Goal: Task Accomplishment & Management: Use online tool/utility

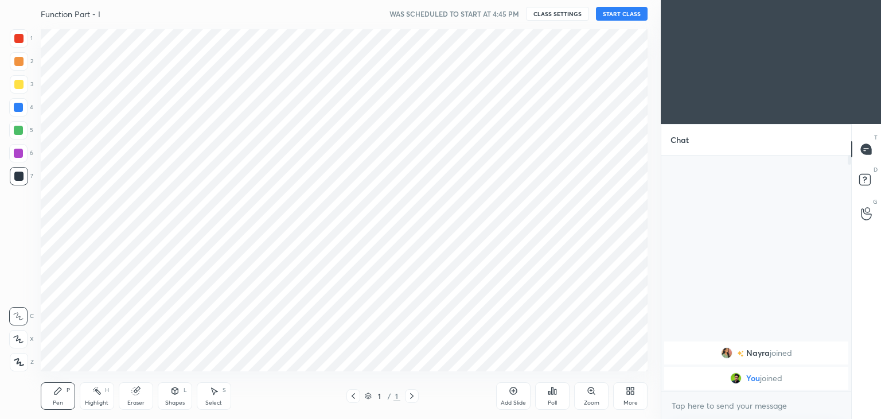
scroll to position [56998, 56729]
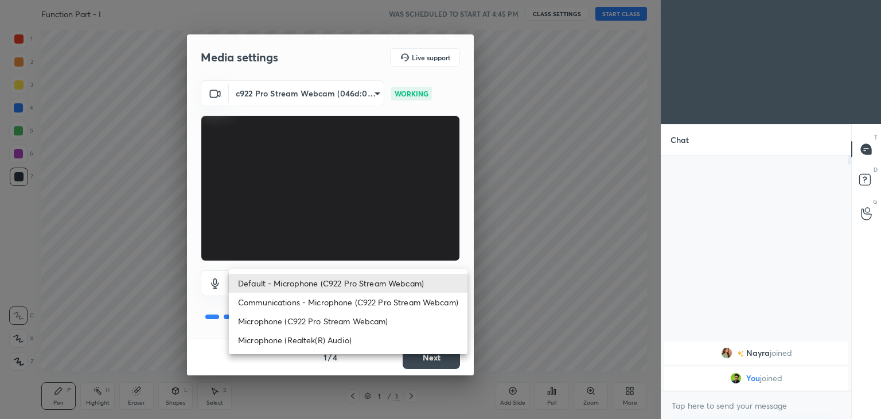
click at [361, 289] on body "1 2 3 4 5 6 7 C X Z C X Z E E Erase all H H Function Part - I WAS SCHEDULED TO …" at bounding box center [440, 209] width 881 height 419
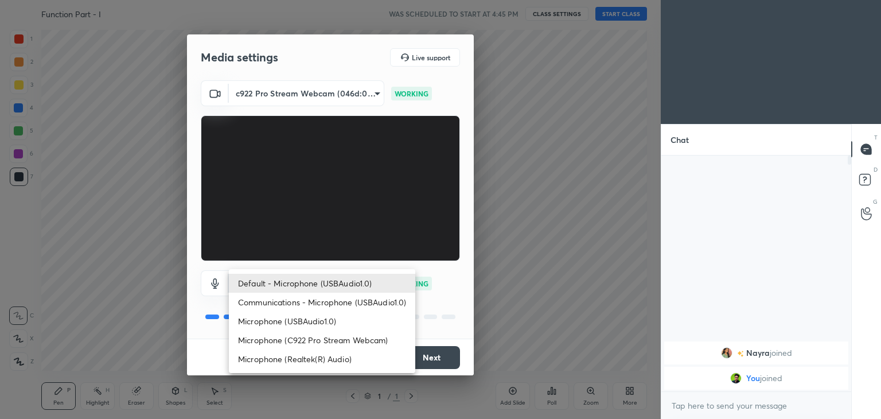
click at [508, 252] on div at bounding box center [440, 209] width 881 height 419
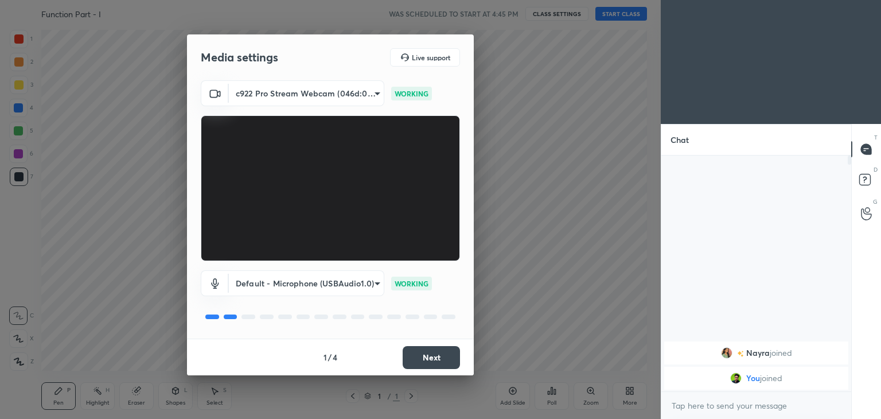
click at [350, 288] on body "1 2 3 4 5 6 7 C X Z C X Z E E Erase all H H Function Part - I WAS SCHEDULED TO …" at bounding box center [440, 209] width 881 height 419
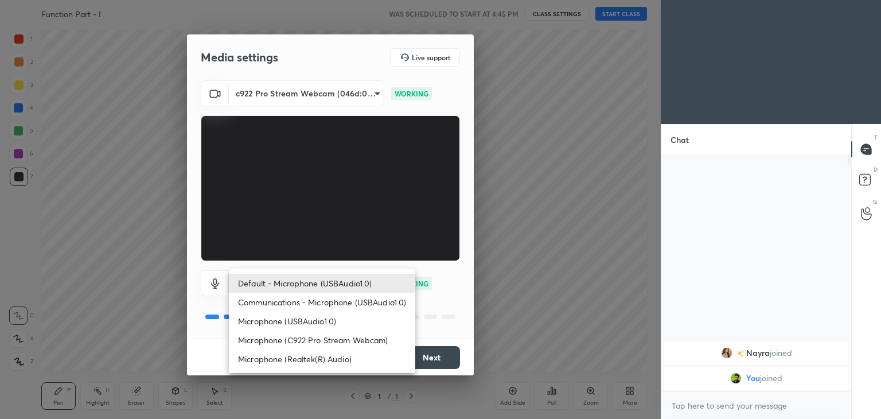
click at [330, 287] on li "Default - Microphone (USBAudio1.0)" at bounding box center [322, 283] width 186 height 19
click at [346, 284] on body "1 2 3 4 5 6 7 C X Z C X Z E E Erase all H H Function Part - I WAS SCHEDULED TO …" at bounding box center [440, 209] width 881 height 419
click at [330, 322] on li "Microphone (USBAudio1.0)" at bounding box center [322, 320] width 186 height 19
type input "e9ae25b18f4faf072be1c1da1d6ab7b95d6f9aa0e2994fd03933adaa67a7e909"
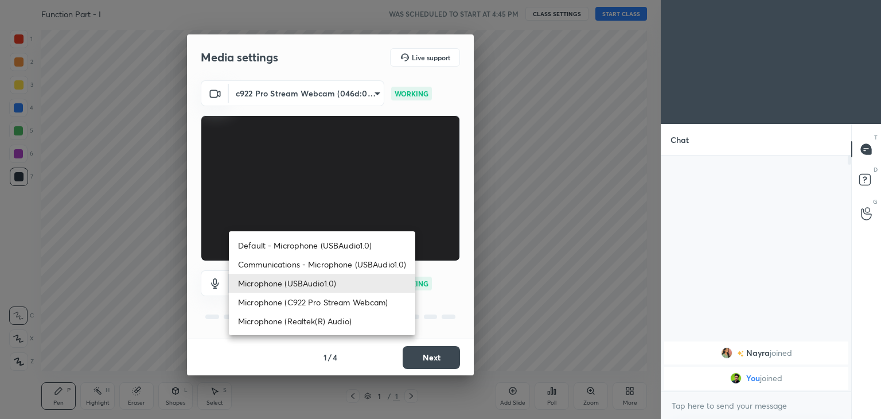
click at [337, 277] on body "1 2 3 4 5 6 7 C X Z C X Z E E Erase all H H Function Part - I WAS SCHEDULED TO …" at bounding box center [440, 209] width 881 height 419
click at [330, 286] on li "Microphone (USBAudio1.0)" at bounding box center [322, 283] width 186 height 19
click at [332, 285] on body "1 2 3 4 5 6 7 C X Z C X Z E E Erase all H H Function Part - I WAS SCHEDULED TO …" at bounding box center [440, 209] width 881 height 419
click at [330, 286] on li "Microphone (USBAudio1.0)" at bounding box center [322, 283] width 186 height 19
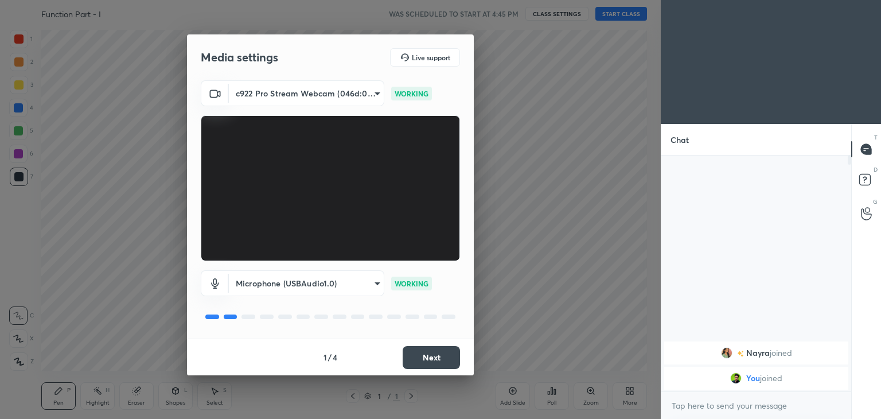
click at [433, 354] on button "Next" at bounding box center [431, 357] width 57 height 23
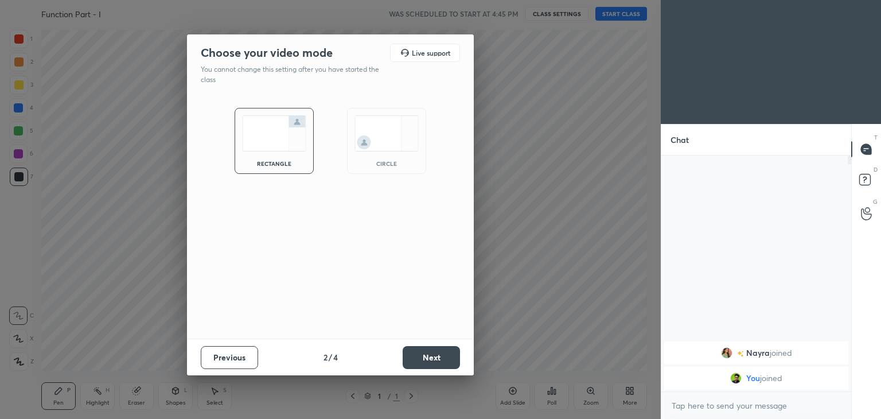
click at [361, 161] on div "circle" at bounding box center [386, 141] width 79 height 66
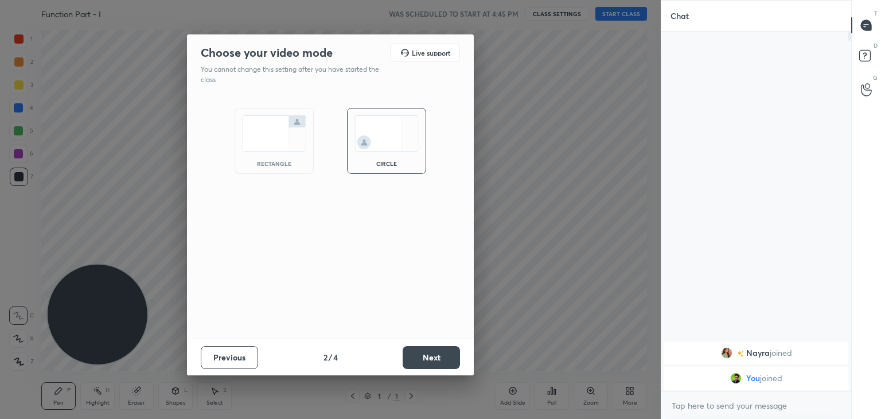
scroll to position [261, 186]
click at [436, 352] on button "Next" at bounding box center [431, 357] width 57 height 23
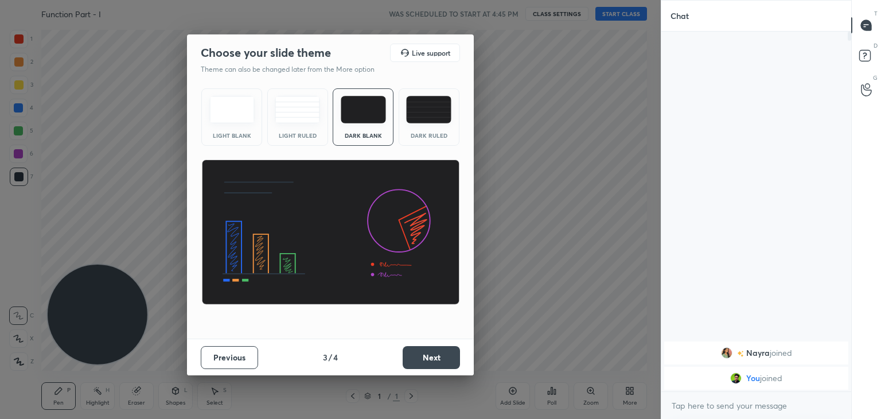
click at [434, 356] on button "Next" at bounding box center [431, 357] width 57 height 23
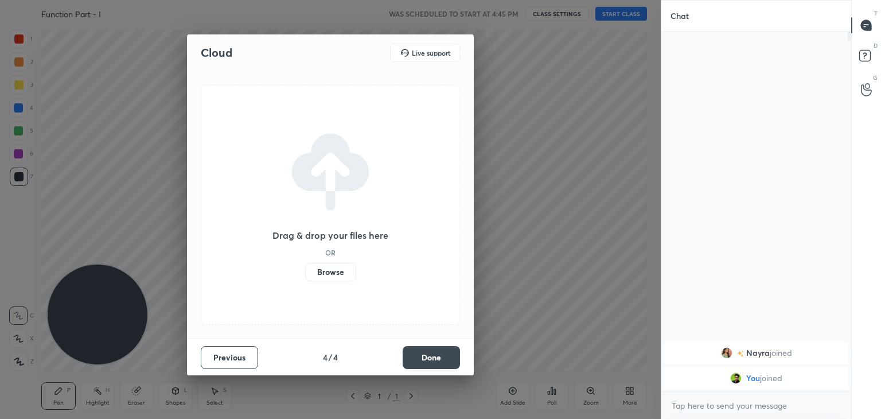
click at [435, 358] on button "Done" at bounding box center [431, 357] width 57 height 23
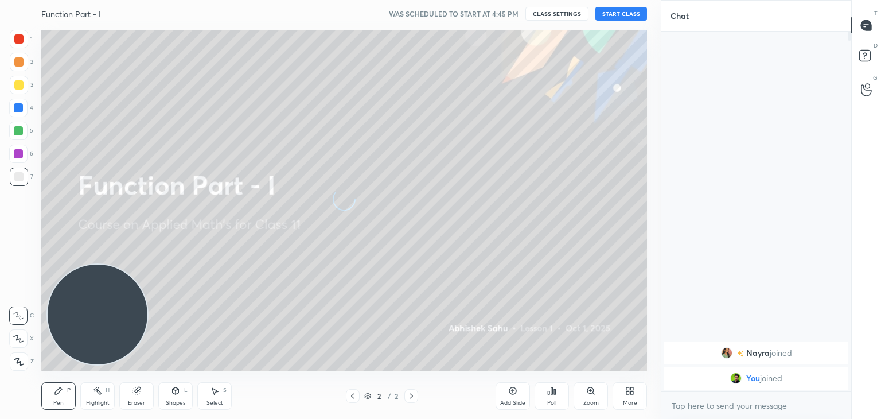
click at [628, 388] on icon at bounding box center [629, 390] width 9 height 9
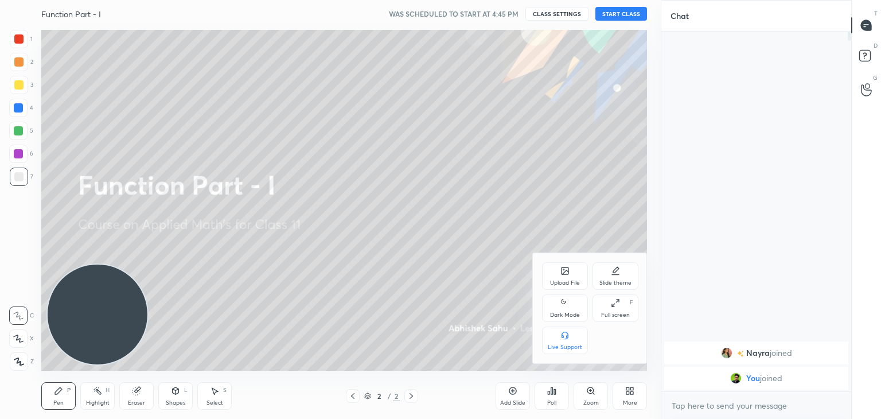
click at [557, 298] on div "Dark Mode" at bounding box center [565, 308] width 46 height 28
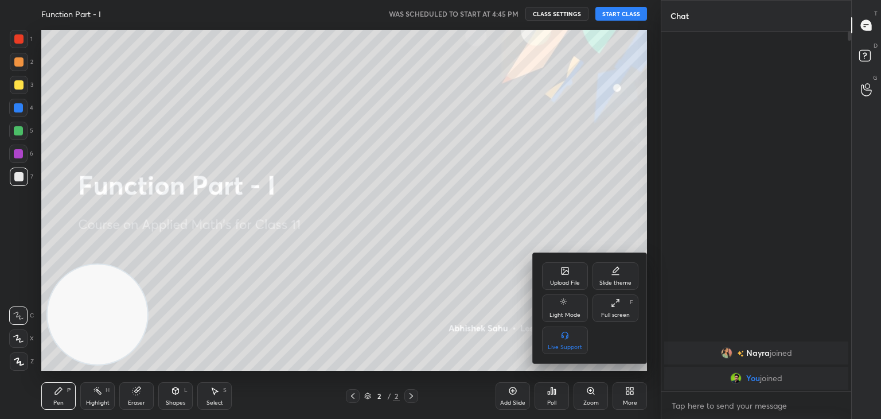
click at [455, 132] on div at bounding box center [440, 209] width 881 height 419
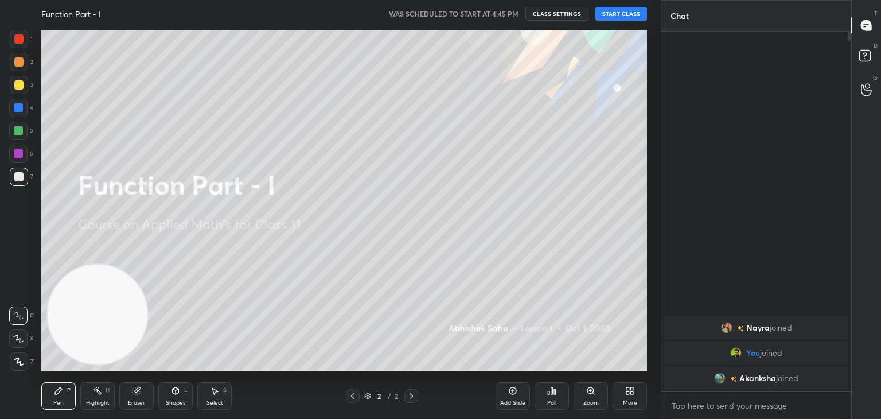
click at [608, 10] on button "START CLASS" at bounding box center [621, 14] width 52 height 14
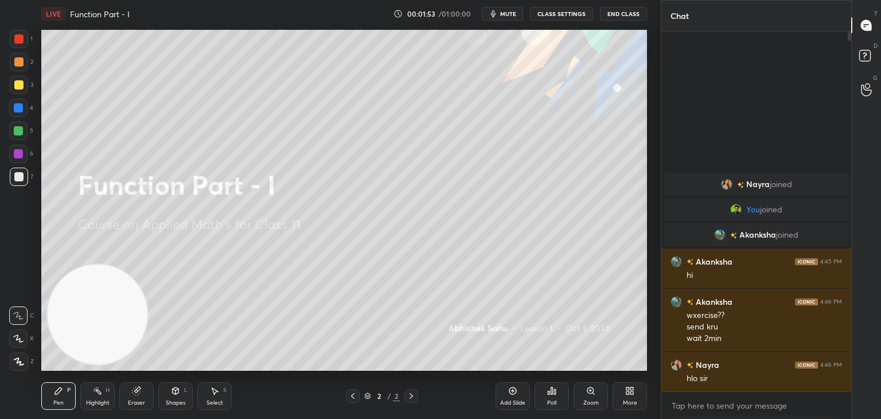
drag, startPoint x: 514, startPoint y: 12, endPoint x: 503, endPoint y: 2, distance: 14.6
click at [512, 12] on span "mute" at bounding box center [508, 14] width 16 height 8
click at [504, 10] on span "unmute" at bounding box center [507, 14] width 25 height 8
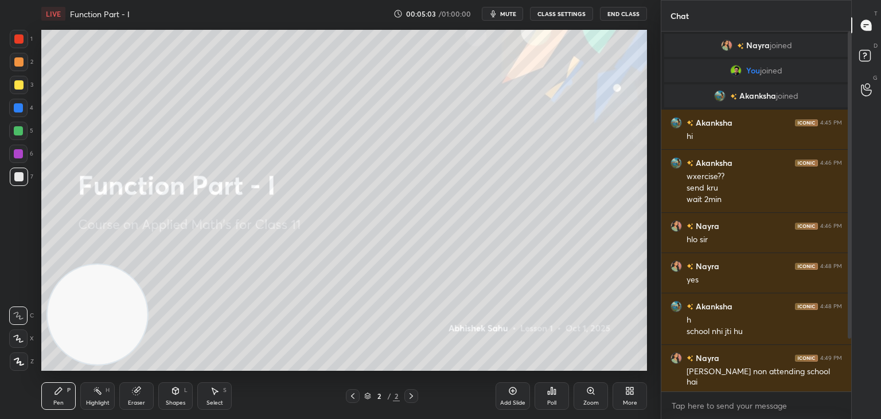
scroll to position [73, 0]
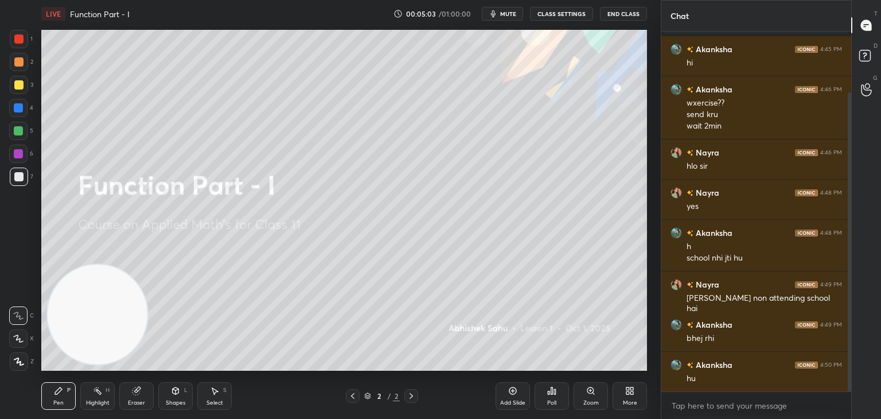
drag, startPoint x: 849, startPoint y: 121, endPoint x: 854, endPoint y: 205, distance: 83.9
click at [856, 202] on div "Chat You joined [PERSON_NAME] joined [PERSON_NAME] 4:45 PM hi [PERSON_NAME] 4:4…" at bounding box center [771, 209] width 220 height 419
drag, startPoint x: 511, startPoint y: 400, endPoint x: 484, endPoint y: 376, distance: 36.1
click at [509, 400] on div "Add Slide" at bounding box center [512, 403] width 25 height 6
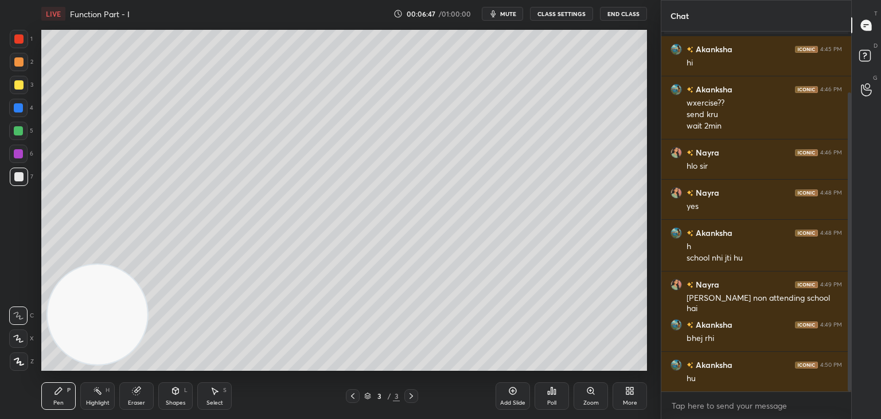
click at [21, 86] on div at bounding box center [18, 84] width 9 height 9
click at [23, 337] on div at bounding box center [18, 338] width 18 height 18
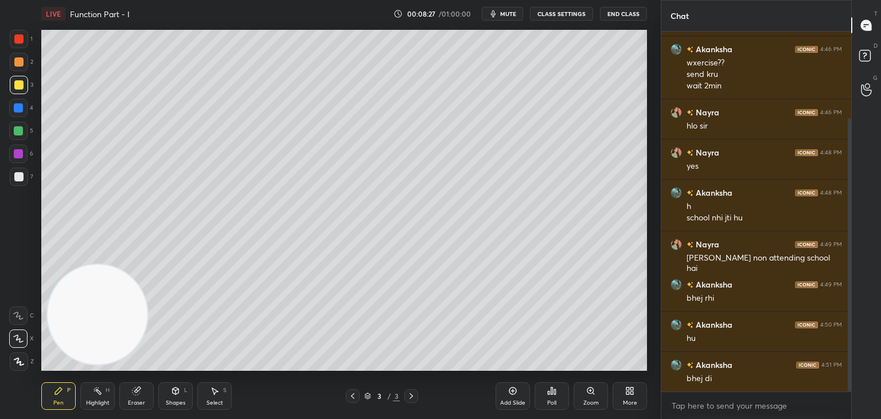
scroll to position [141, 0]
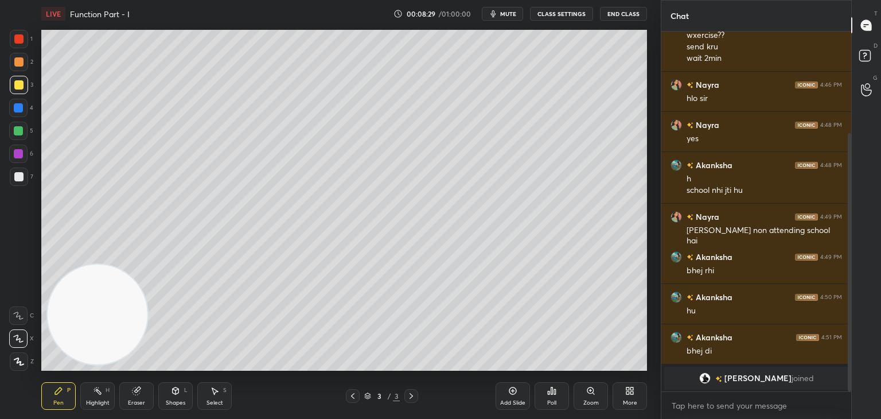
click at [11, 180] on div at bounding box center [19, 176] width 18 height 18
drag, startPoint x: 138, startPoint y: 399, endPoint x: 128, endPoint y: 393, distance: 11.3
click at [133, 397] on div "Eraser" at bounding box center [136, 396] width 34 height 28
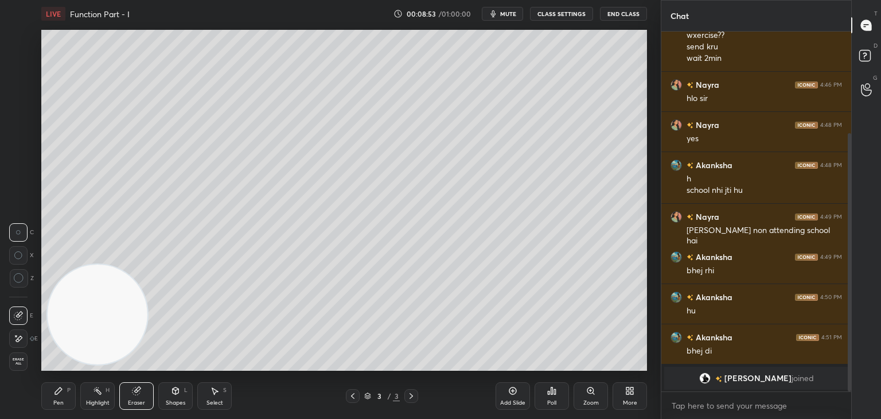
click at [22, 343] on div at bounding box center [18, 338] width 18 height 18
click at [177, 397] on div "Shapes L" at bounding box center [175, 396] width 34 height 28
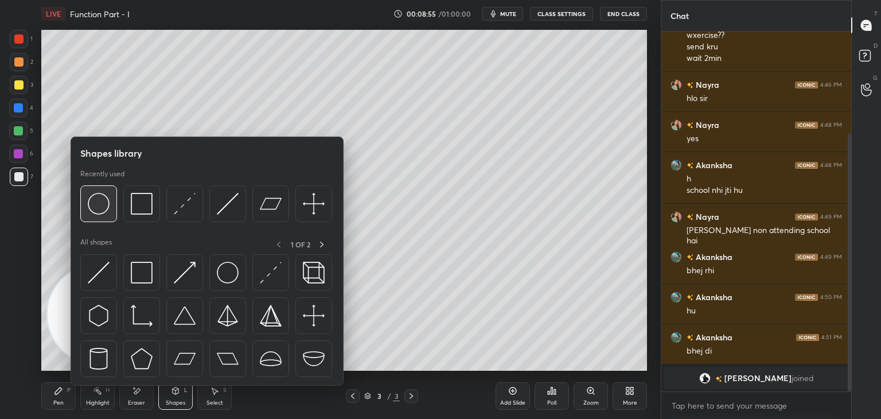
click at [96, 205] on img at bounding box center [99, 204] width 22 height 22
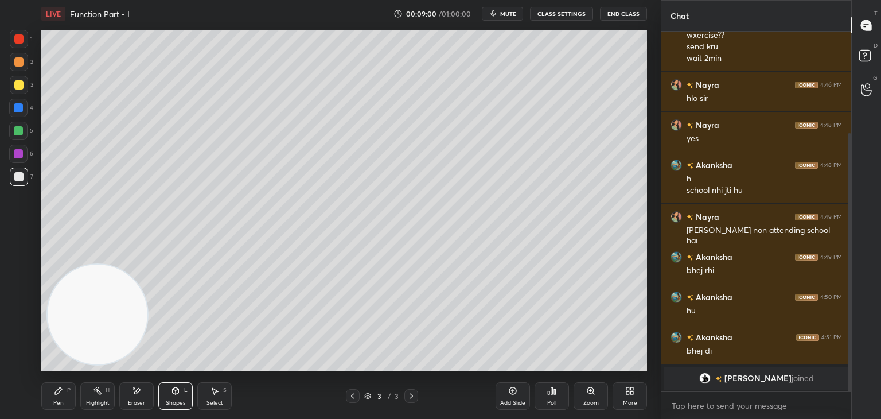
click at [57, 397] on div "Pen P" at bounding box center [58, 396] width 34 height 28
click at [18, 133] on div at bounding box center [18, 130] width 9 height 9
click at [15, 176] on div at bounding box center [18, 176] width 9 height 9
click at [503, 15] on span "mute" at bounding box center [508, 14] width 16 height 8
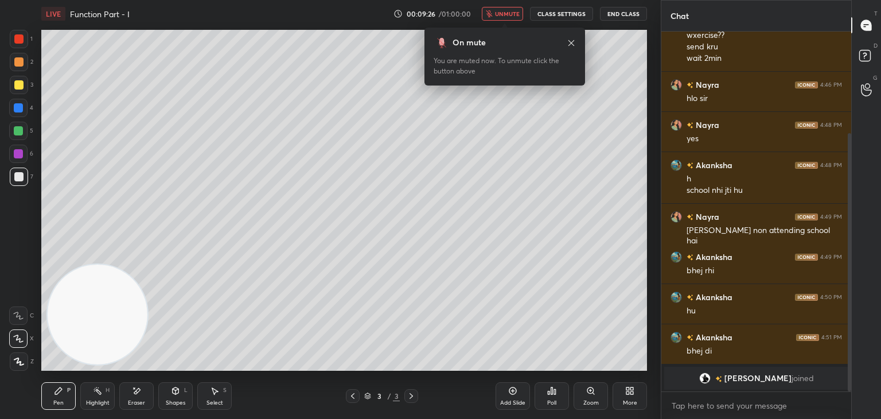
click at [499, 9] on button "unmute" at bounding box center [502, 14] width 41 height 14
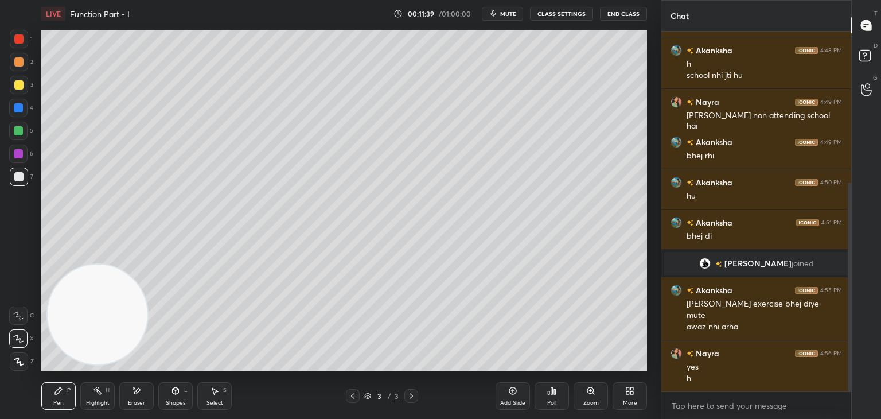
scroll to position [300, 0]
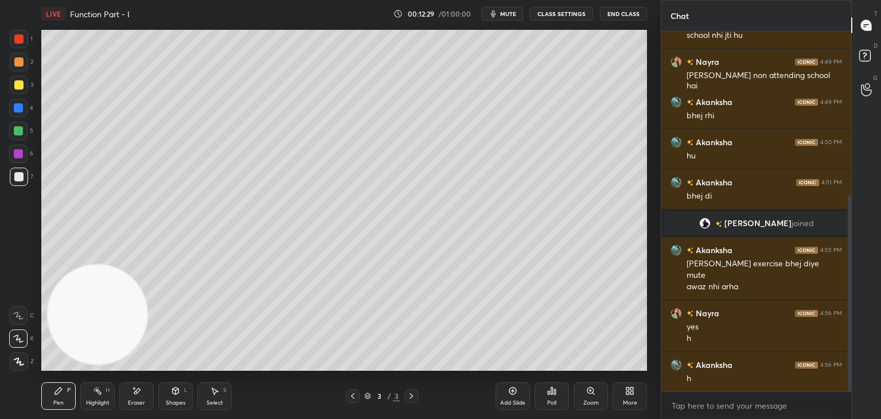
click at [516, 397] on div "Add Slide" at bounding box center [512, 396] width 34 height 28
click at [23, 81] on div at bounding box center [19, 85] width 18 height 18
drag, startPoint x: 19, startPoint y: 178, endPoint x: 36, endPoint y: 165, distance: 20.4
click at [19, 177] on div at bounding box center [18, 176] width 9 height 9
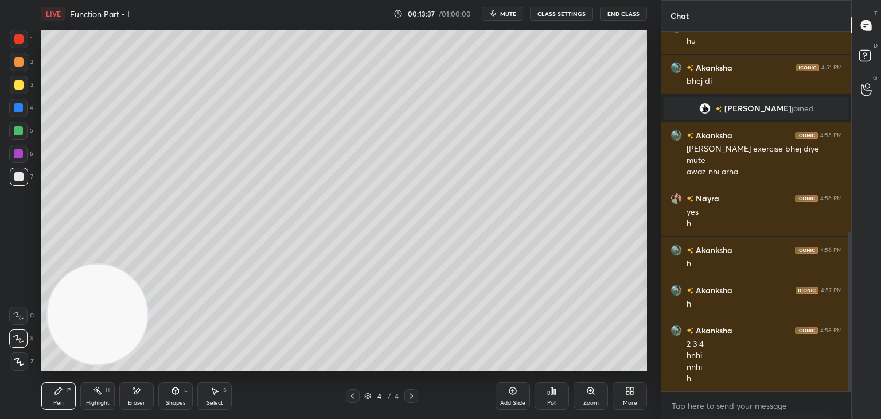
scroll to position [455, 0]
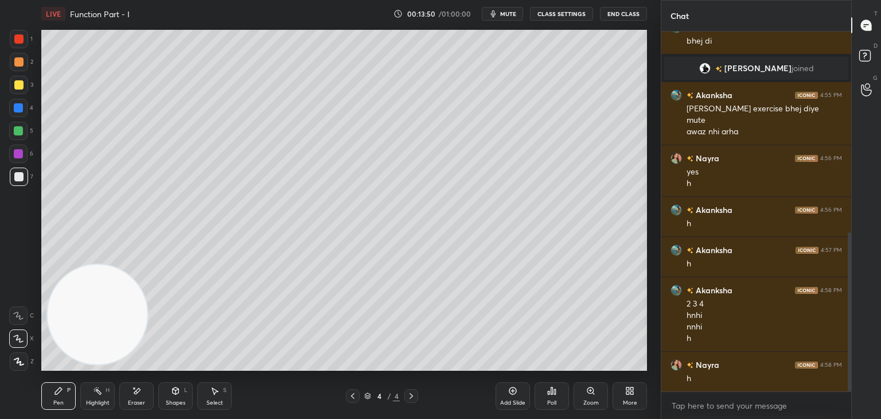
click at [21, 81] on div at bounding box center [18, 84] width 9 height 9
click at [25, 178] on div at bounding box center [19, 176] width 18 height 18
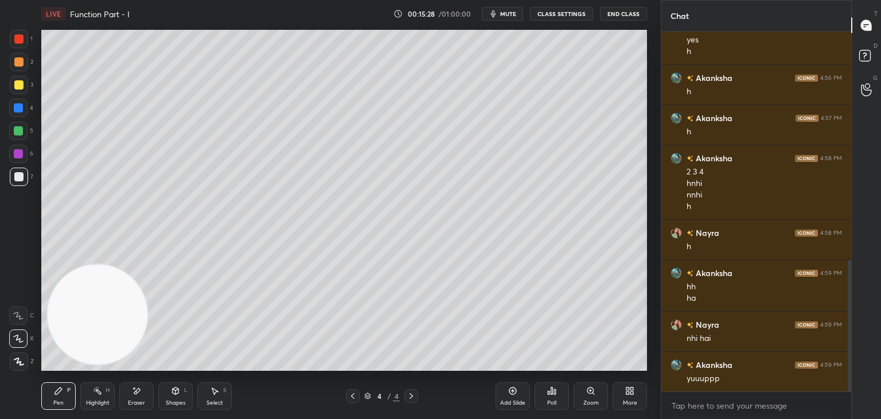
scroll to position [627, 0]
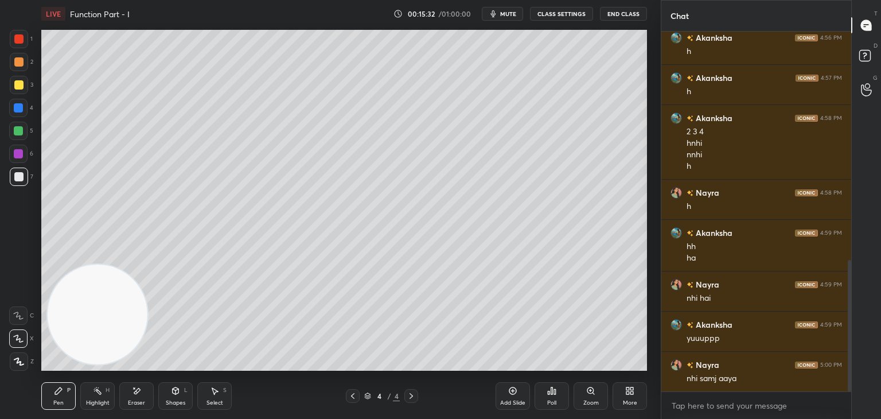
drag, startPoint x: 102, startPoint y: 397, endPoint x: 95, endPoint y: 373, distance: 24.5
click at [98, 395] on div "Highlight H" at bounding box center [97, 396] width 34 height 28
click at [64, 399] on div "Pen P" at bounding box center [58, 396] width 34 height 28
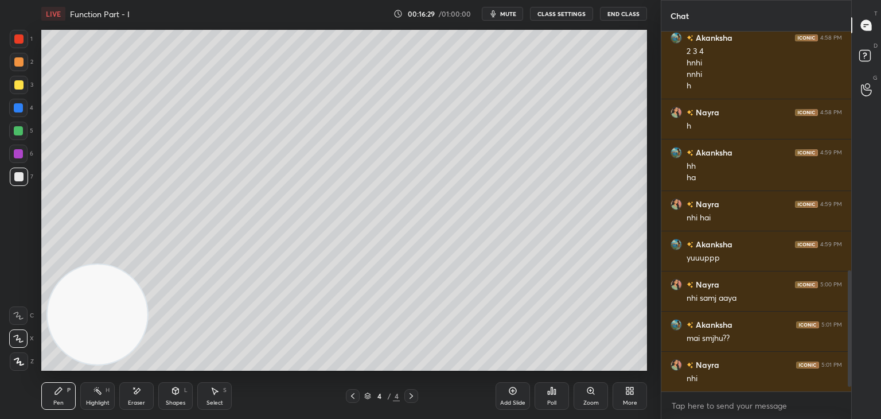
scroll to position [748, 0]
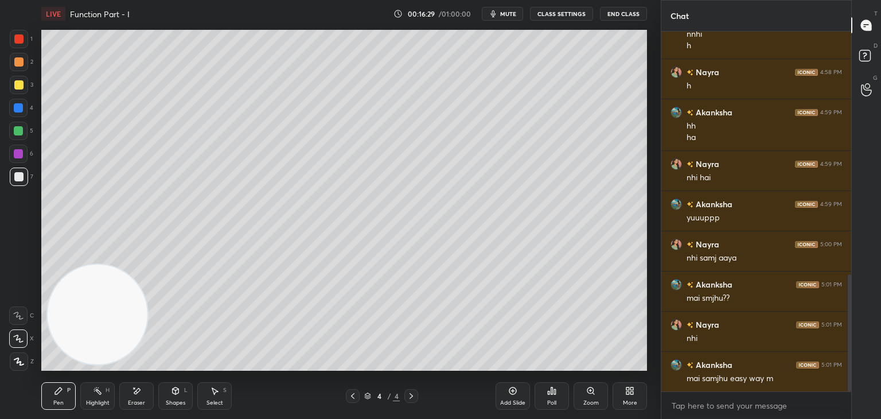
click at [132, 398] on div "Eraser" at bounding box center [136, 396] width 34 height 28
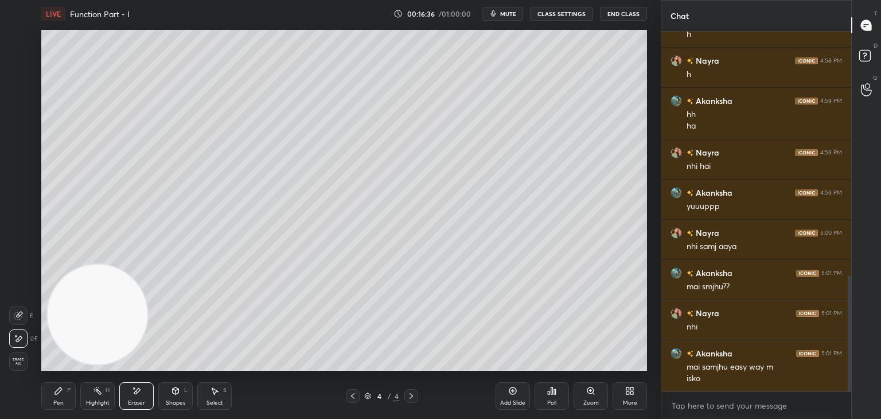
click at [63, 391] on div "Pen P" at bounding box center [58, 396] width 34 height 28
click at [23, 86] on div at bounding box center [18, 84] width 9 height 9
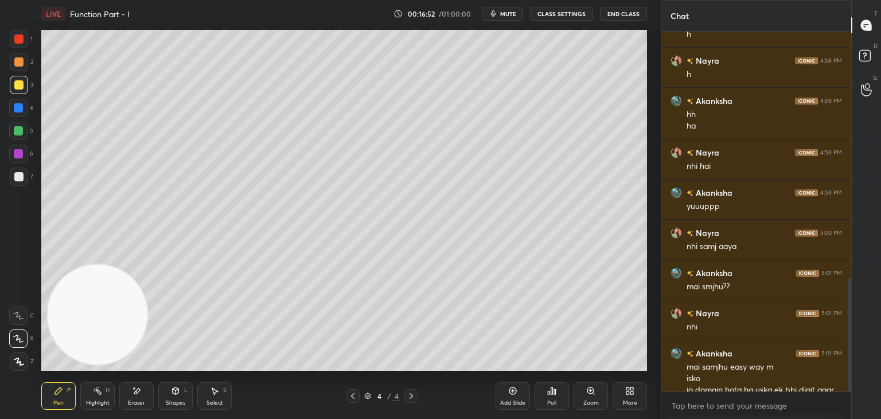
scroll to position [781, 0]
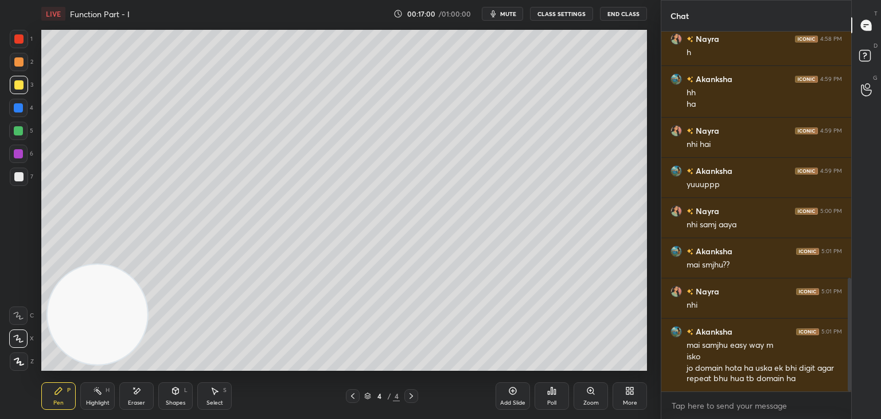
drag, startPoint x: 19, startPoint y: 178, endPoint x: 3, endPoint y: 186, distance: 17.7
click at [19, 178] on div at bounding box center [18, 176] width 9 height 9
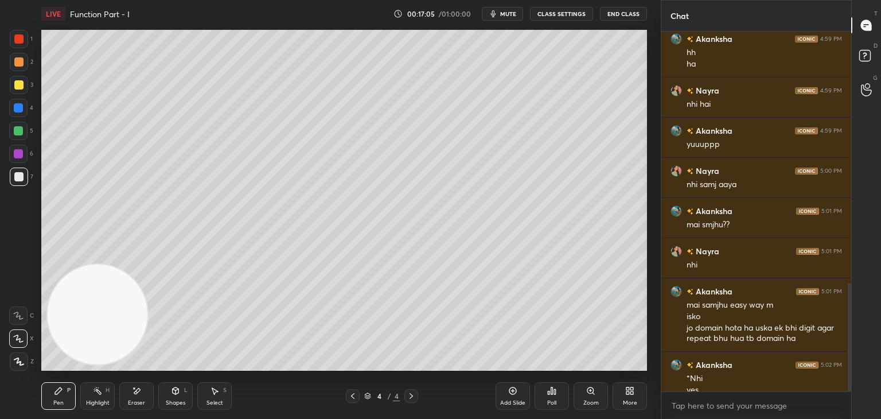
scroll to position [833, 0]
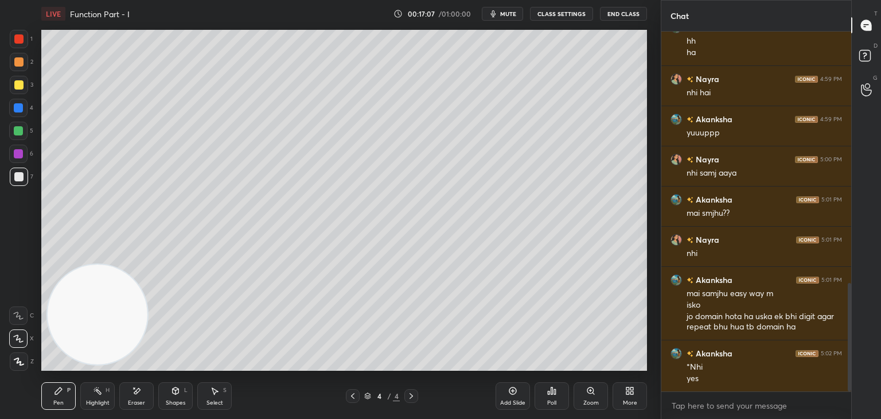
drag, startPoint x: 101, startPoint y: 399, endPoint x: 112, endPoint y: 380, distance: 21.3
click at [99, 398] on div "Highlight H" at bounding box center [97, 396] width 34 height 28
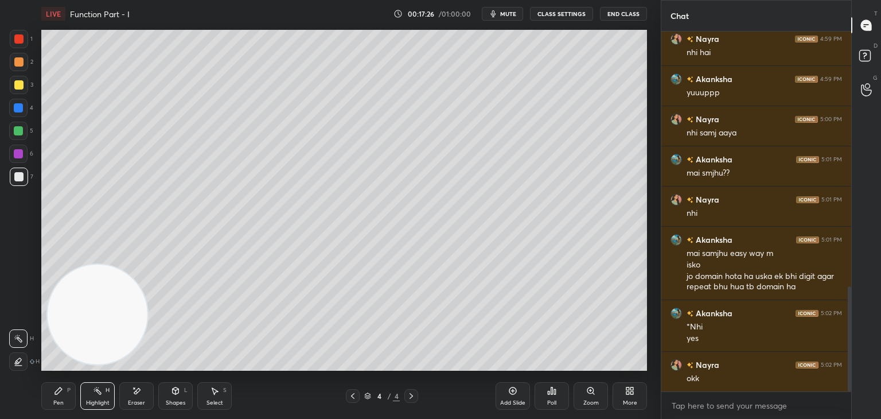
click at [62, 391] on div "Pen P" at bounding box center [58, 396] width 34 height 28
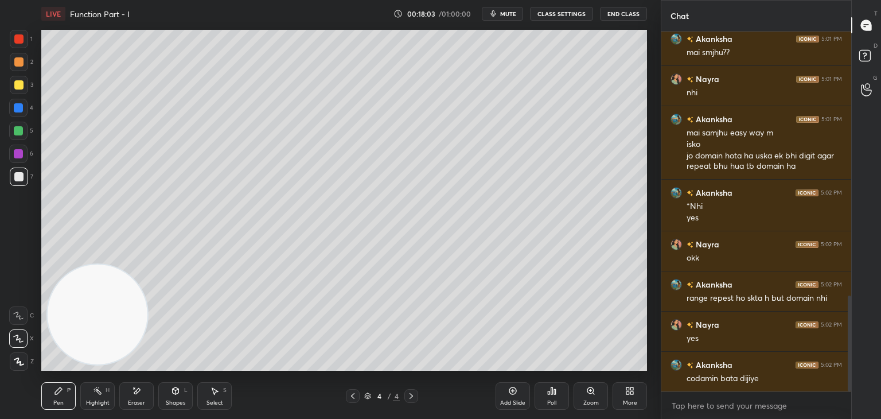
scroll to position [1033, 0]
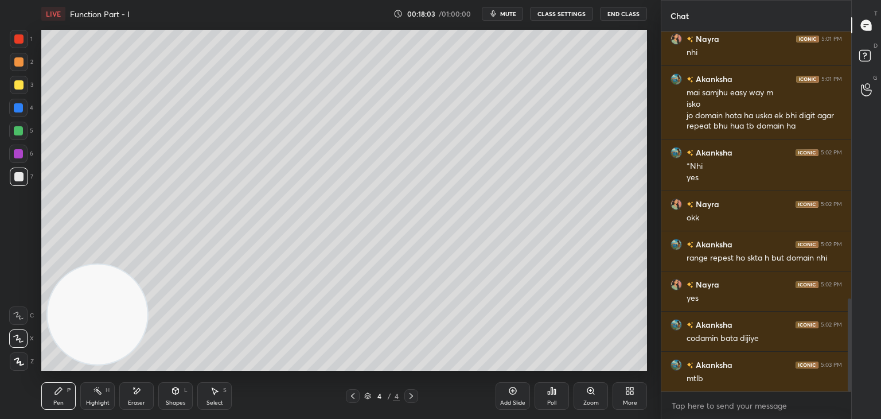
click at [347, 396] on div at bounding box center [353, 396] width 14 height 14
click at [411, 397] on icon at bounding box center [410, 396] width 3 height 6
drag, startPoint x: 518, startPoint y: 395, endPoint x: 513, endPoint y: 389, distance: 7.7
click at [518, 393] on div "Add Slide" at bounding box center [512, 396] width 34 height 28
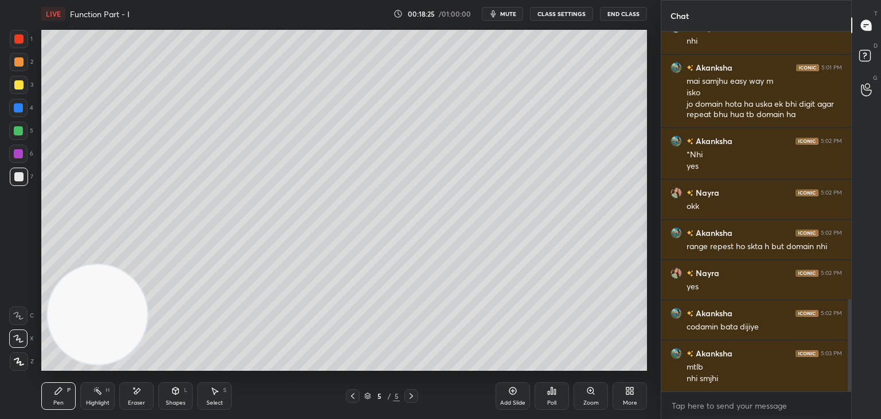
click at [21, 86] on div at bounding box center [18, 84] width 9 height 9
click at [348, 397] on icon at bounding box center [352, 395] width 9 height 9
click at [352, 395] on icon at bounding box center [352, 396] width 3 height 6
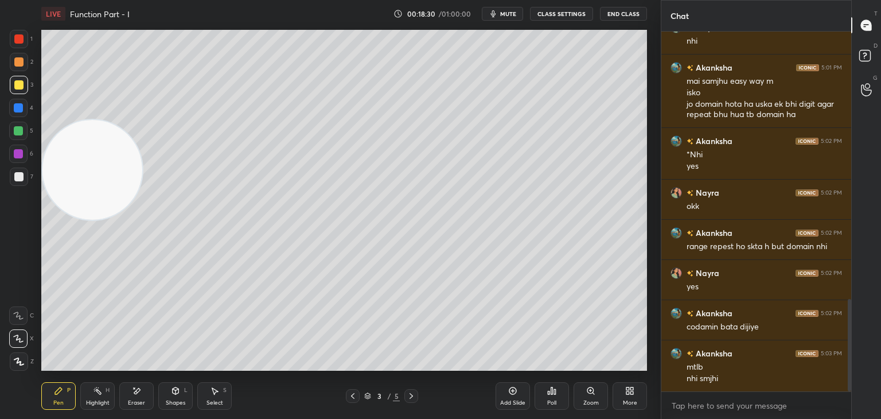
drag, startPoint x: 75, startPoint y: 227, endPoint x: 83, endPoint y: 112, distance: 115.0
click at [73, 120] on video at bounding box center [92, 170] width 100 height 100
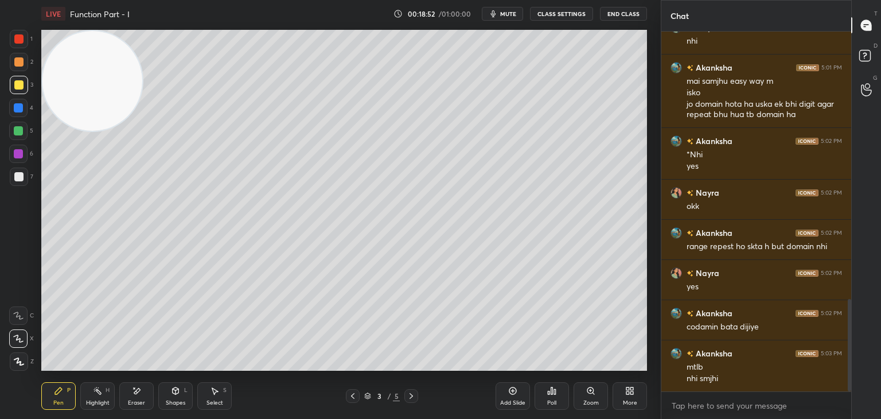
click at [106, 400] on div "Highlight" at bounding box center [98, 403] width 24 height 6
drag, startPoint x: 134, startPoint y: 397, endPoint x: 132, endPoint y: 377, distance: 20.7
click at [131, 396] on div "Eraser" at bounding box center [136, 396] width 34 height 28
click at [57, 397] on div "Pen P" at bounding box center [58, 396] width 34 height 28
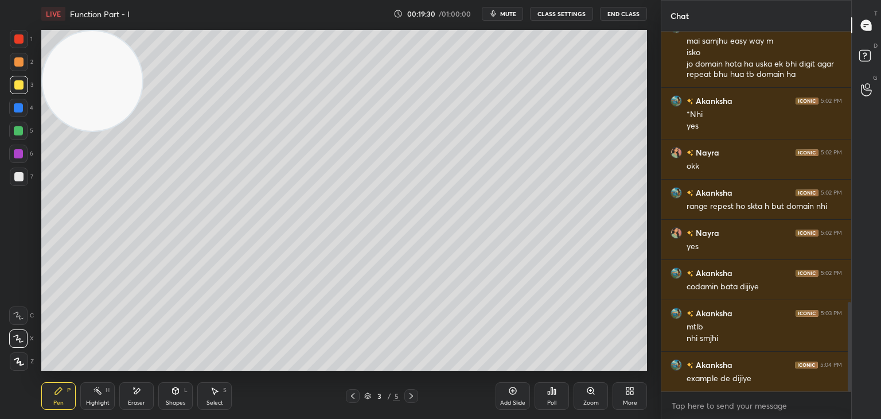
click at [120, 391] on div "Pen P Highlight H Eraser Shapes L Select S" at bounding box center [154, 396] width 227 height 28
drag, startPoint x: 136, startPoint y: 397, endPoint x: 127, endPoint y: 372, distance: 27.6
click at [133, 395] on div "Eraser" at bounding box center [136, 396] width 34 height 28
click at [412, 399] on icon at bounding box center [411, 395] width 9 height 9
click at [414, 395] on icon at bounding box center [411, 395] width 9 height 9
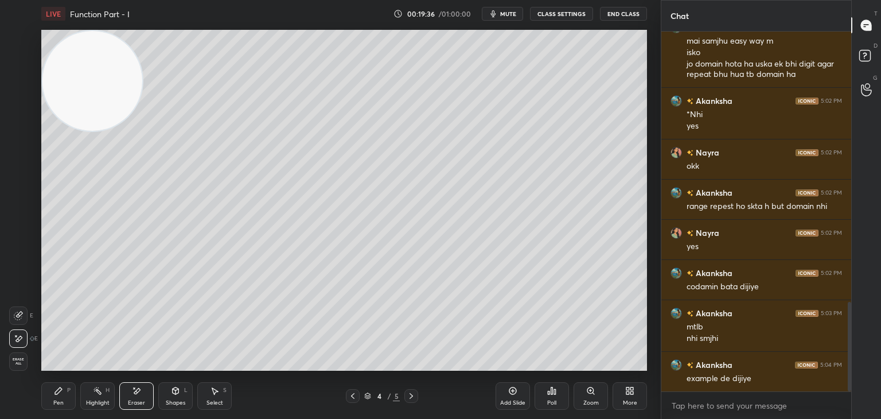
scroll to position [1096, 0]
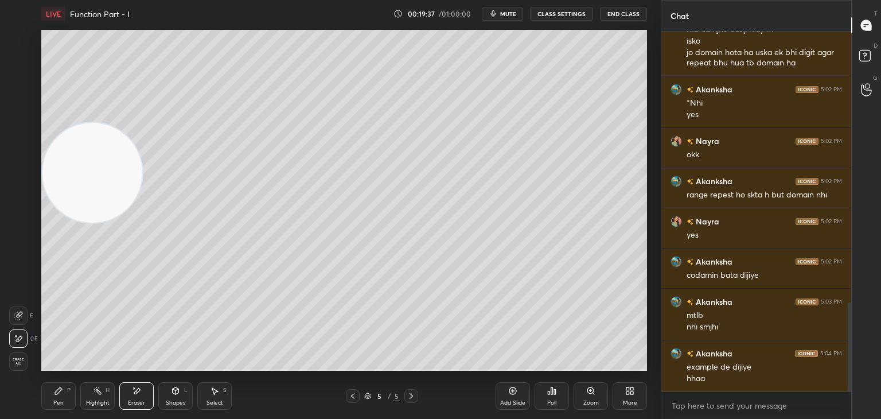
drag, startPoint x: 85, startPoint y: 92, endPoint x: 61, endPoint y: 421, distance: 330.0
click at [61, 0] on html "1 2 3 4 5 6 7 C X Z E E Erase all H H LIVE Function Part - I 00:19:37 / 01:00:0…" at bounding box center [440, 0] width 881 height 0
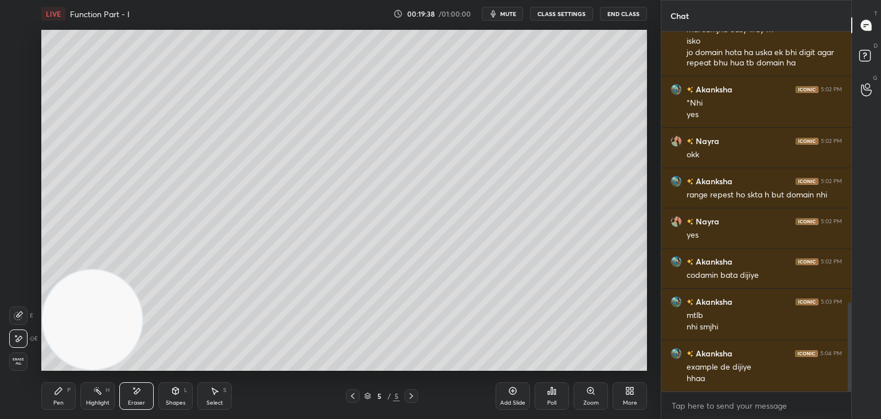
drag, startPoint x: 56, startPoint y: 395, endPoint x: 57, endPoint y: 380, distance: 15.0
click at [56, 395] on icon at bounding box center [58, 390] width 9 height 9
click at [19, 178] on div at bounding box center [18, 176] width 9 height 9
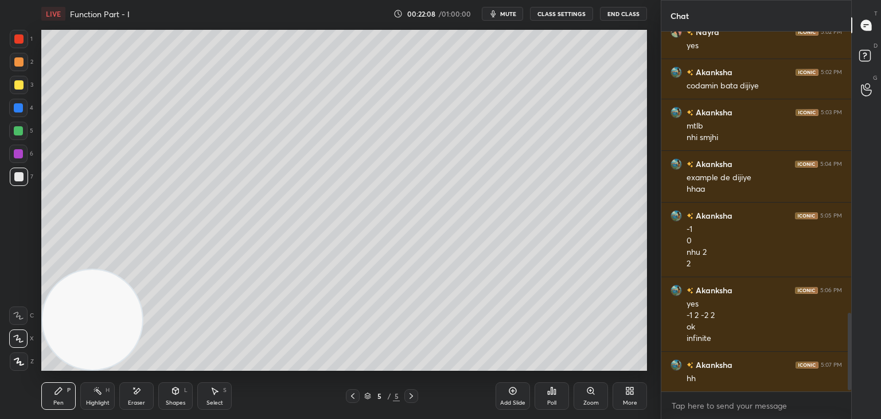
scroll to position [1326, 0]
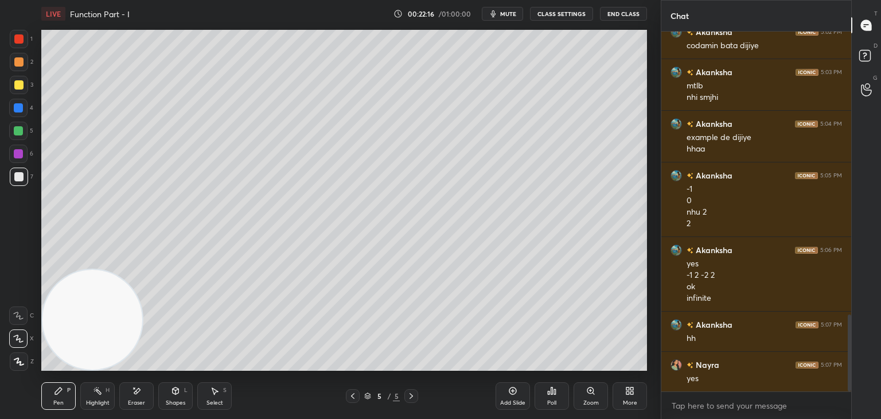
click at [513, 391] on icon at bounding box center [512, 390] width 3 height 3
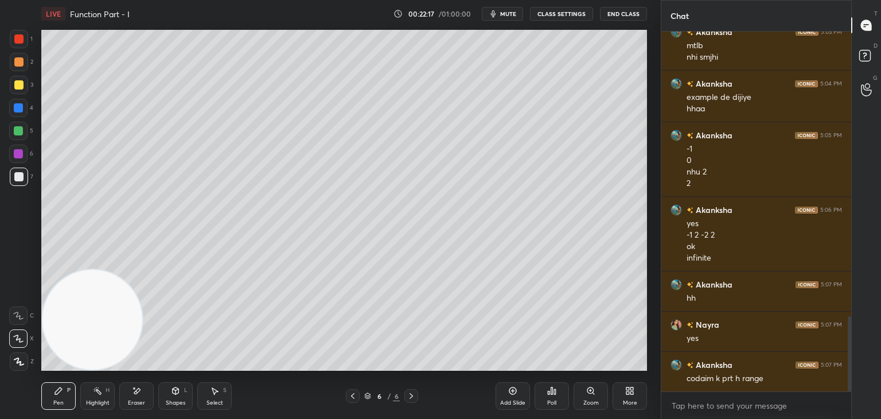
click at [21, 85] on div at bounding box center [19, 85] width 18 height 18
drag, startPoint x: 18, startPoint y: 179, endPoint x: 22, endPoint y: 173, distance: 7.7
click at [19, 179] on div at bounding box center [18, 176] width 9 height 9
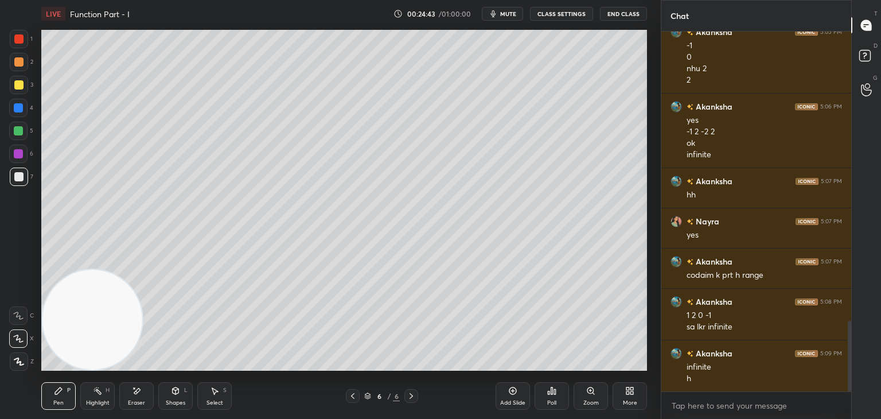
scroll to position [1509, 0]
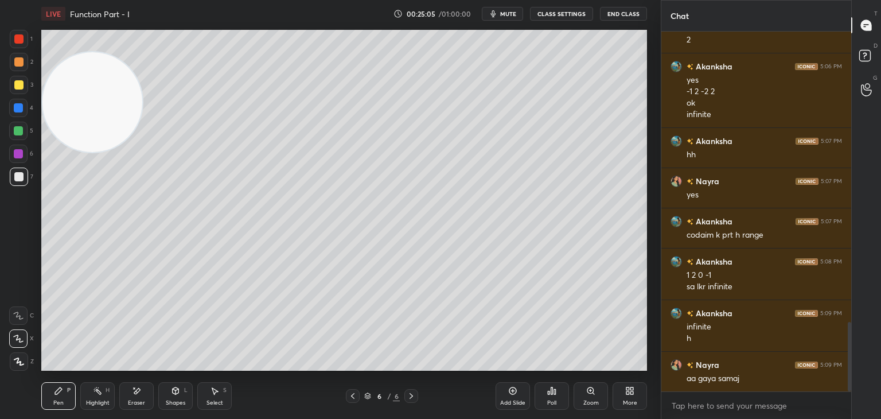
drag, startPoint x: 110, startPoint y: 315, endPoint x: 64, endPoint y: 69, distance: 250.4
click at [69, 60] on video at bounding box center [92, 102] width 100 height 100
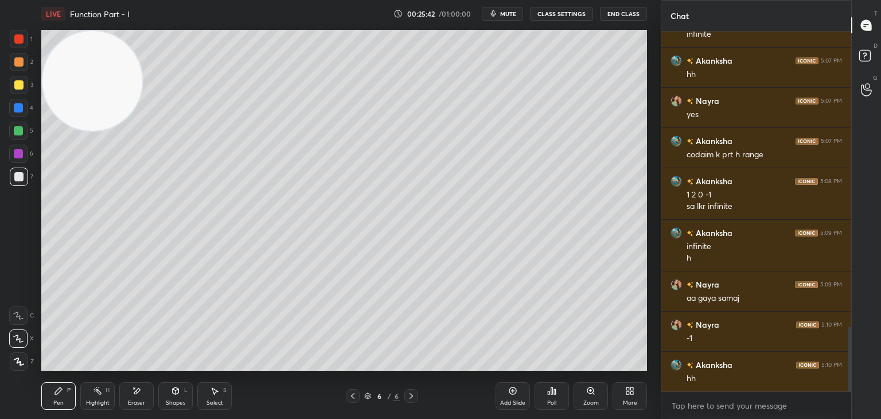
scroll to position [1630, 0]
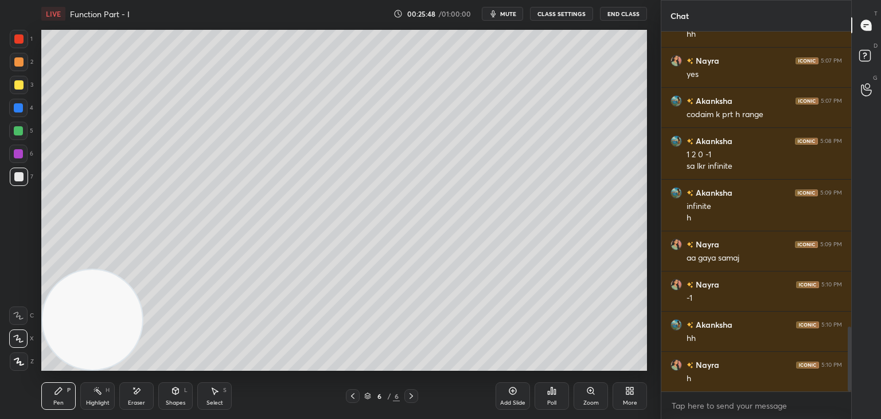
drag, startPoint x: 92, startPoint y: 79, endPoint x: 206, endPoint y: 411, distance: 351.8
click at [50, 400] on div "LIVE Function Part - I 00:25:48 / 01:00:00 mute CLASS SETTINGS End Class Settin…" at bounding box center [344, 209] width 615 height 419
drag, startPoint x: 521, startPoint y: 388, endPoint x: 520, endPoint y: 376, distance: 11.5
click at [519, 388] on div "Add Slide" at bounding box center [512, 396] width 34 height 28
click at [21, 83] on div at bounding box center [19, 85] width 18 height 18
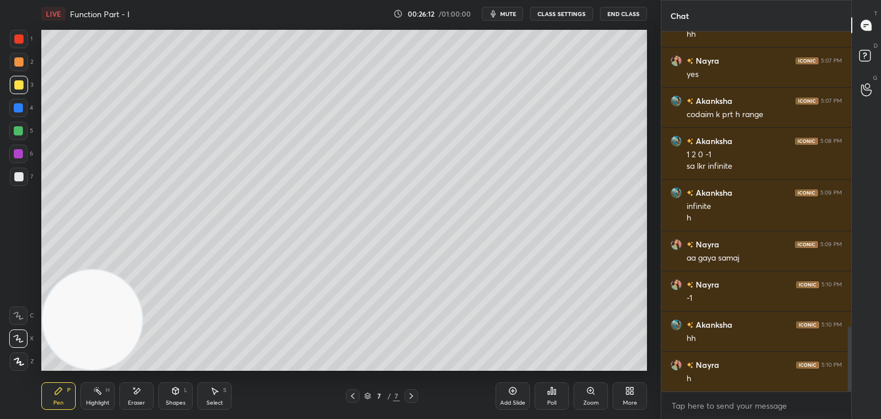
click at [138, 397] on div "Eraser" at bounding box center [136, 396] width 34 height 28
click at [23, 352] on div "Erase all" at bounding box center [18, 361] width 18 height 18
click at [17, 178] on div at bounding box center [18, 176] width 9 height 9
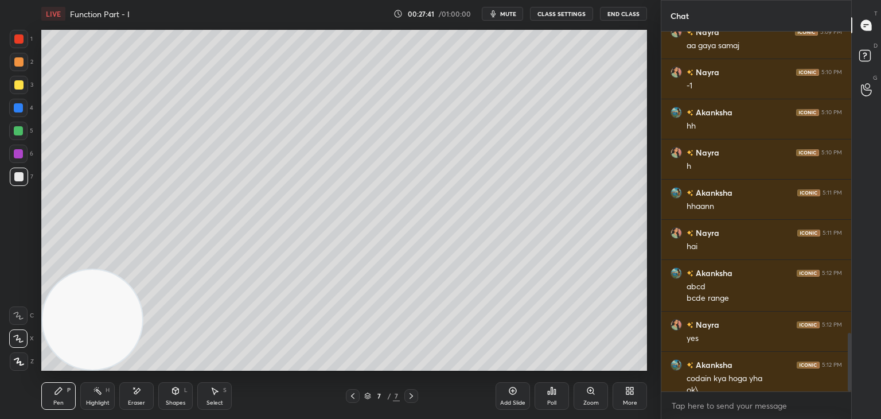
scroll to position [1853, 0]
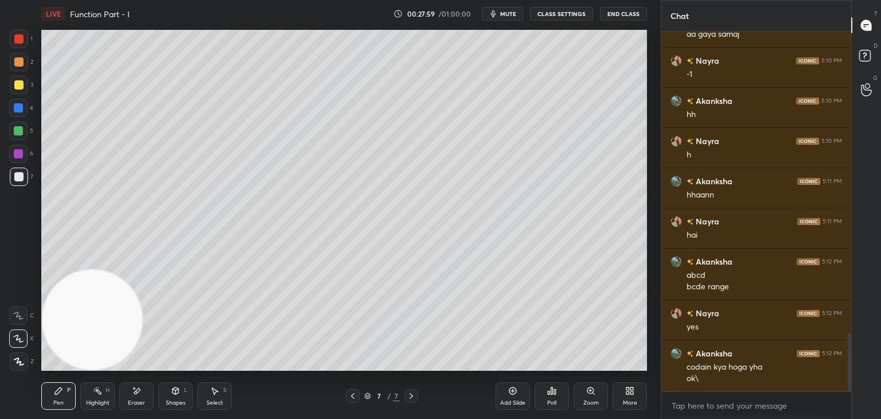
click at [509, 395] on icon at bounding box center [512, 390] width 9 height 9
click at [24, 81] on div at bounding box center [19, 85] width 18 height 18
click at [18, 168] on div "1 2 3 4 5 6 7" at bounding box center [21, 110] width 24 height 161
click at [23, 177] on div at bounding box center [19, 176] width 18 height 18
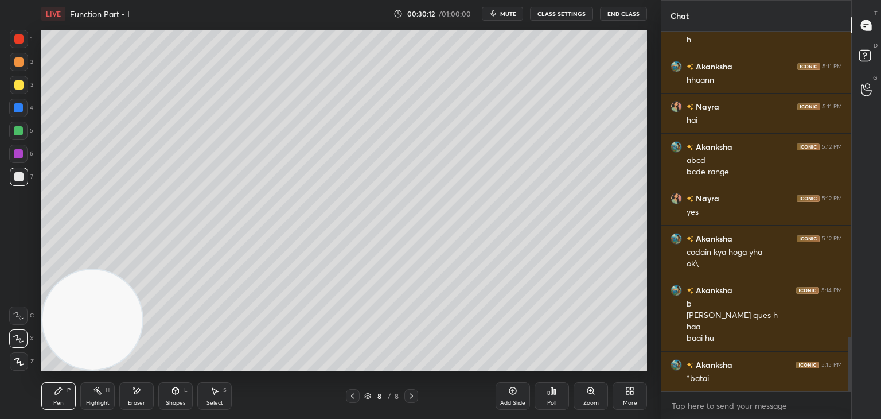
scroll to position [2008, 0]
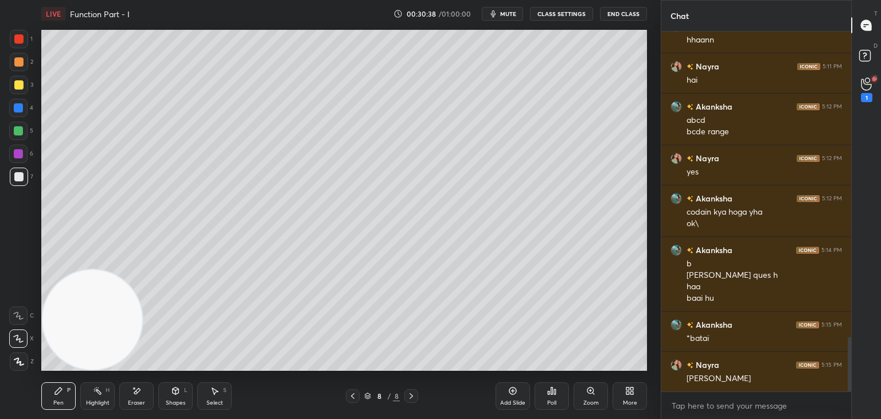
click at [868, 83] on icon at bounding box center [866, 83] width 11 height 13
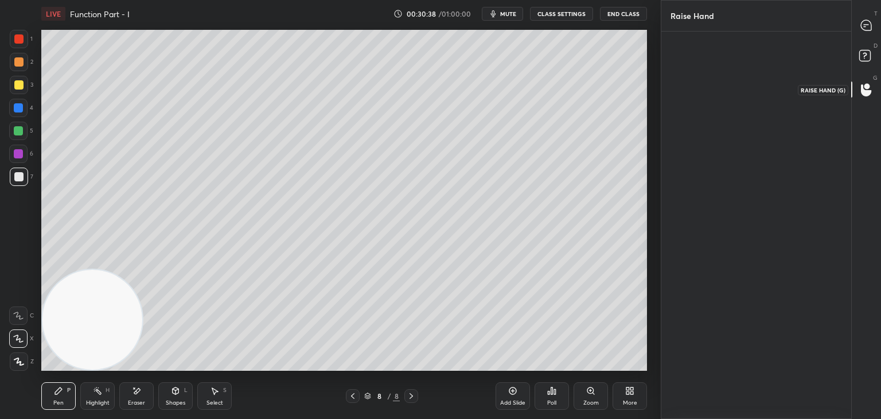
scroll to position [3, 3]
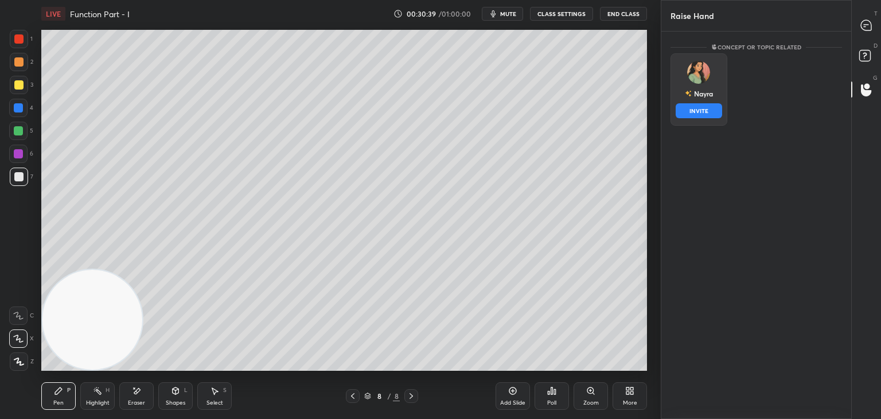
click at [694, 78] on img "grid" at bounding box center [698, 72] width 23 height 23
click at [693, 111] on button "INVITE" at bounding box center [699, 110] width 46 height 15
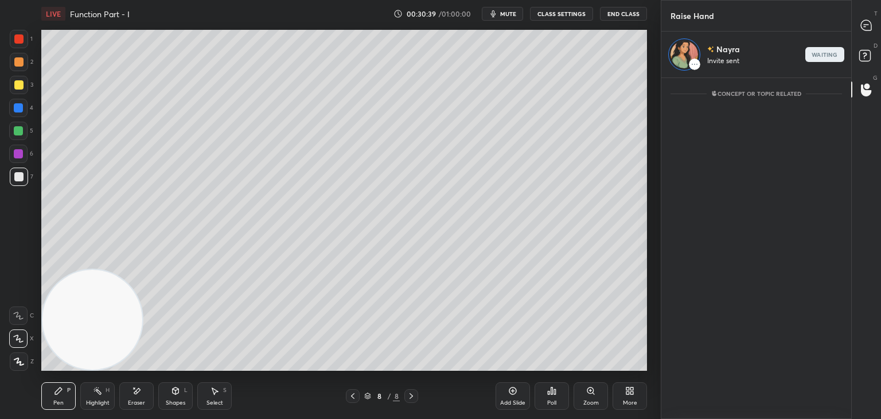
scroll to position [4, 3]
click at [849, 33] on div "Nayra Invite sent waiting" at bounding box center [756, 55] width 190 height 46
click at [860, 33] on div at bounding box center [866, 25] width 23 height 21
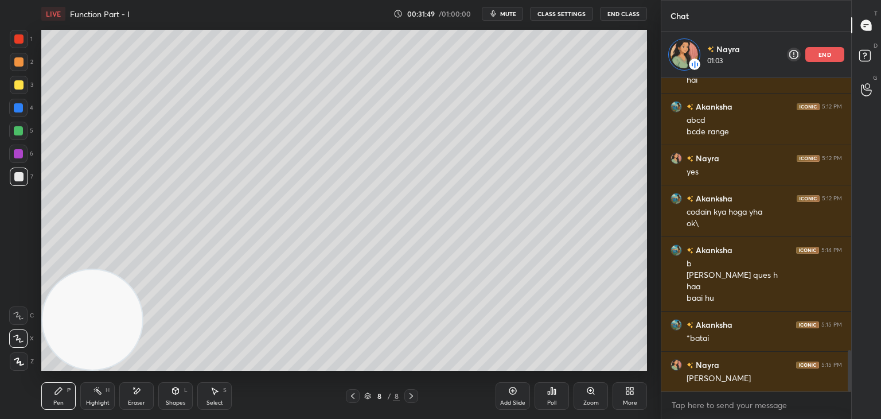
click at [506, 11] on span "mute" at bounding box center [508, 14] width 16 height 8
click at [505, 12] on span "unmute" at bounding box center [507, 14] width 25 height 8
click at [514, 7] on button "mute" at bounding box center [502, 14] width 41 height 14
drag, startPoint x: 506, startPoint y: 17, endPoint x: 489, endPoint y: 25, distance: 18.7
click at [505, 17] on span "unmute" at bounding box center [507, 14] width 25 height 8
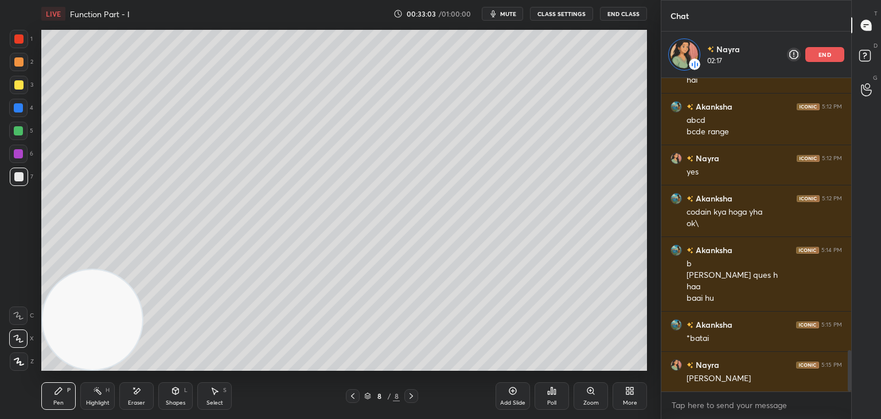
click at [505, 392] on div "Add Slide" at bounding box center [512, 396] width 34 height 28
click at [18, 87] on div at bounding box center [18, 84] width 9 height 9
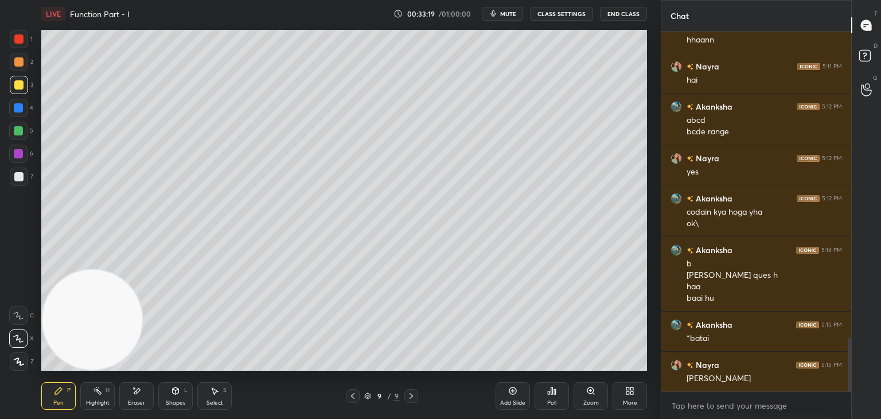
scroll to position [2044, 0]
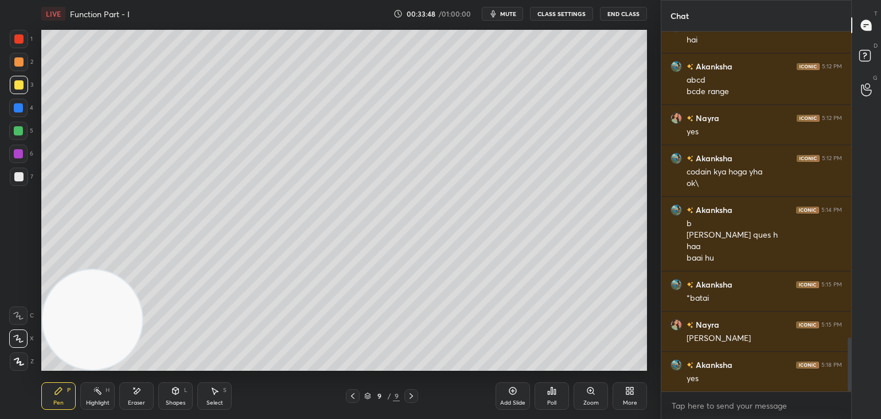
click at [16, 180] on div at bounding box center [18, 176] width 9 height 9
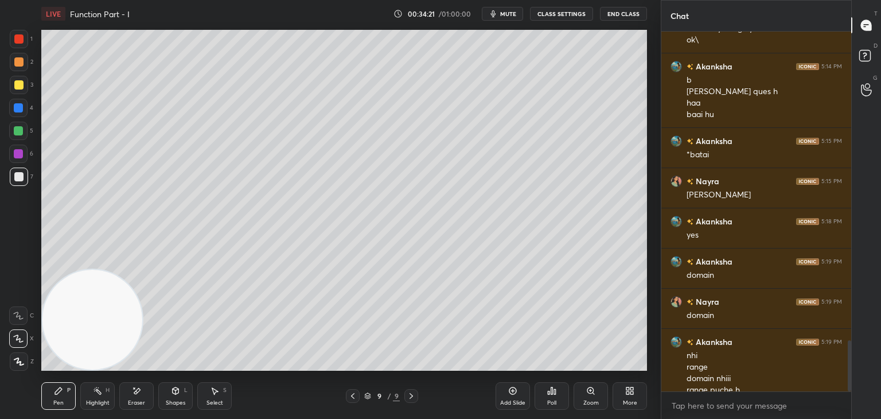
scroll to position [2199, 0]
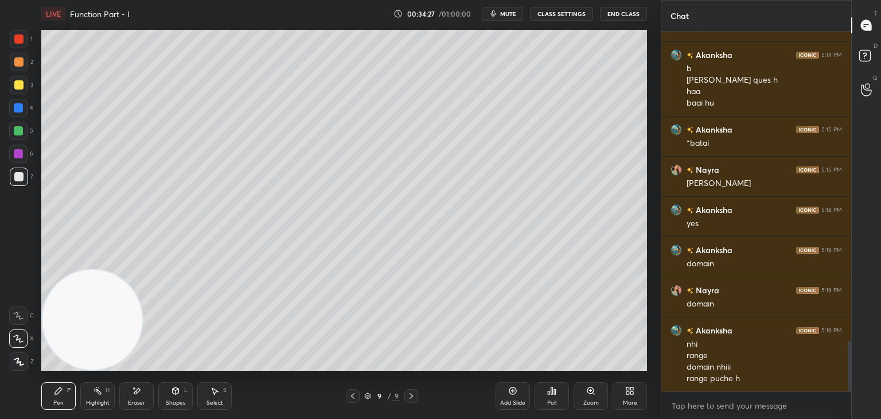
click at [351, 397] on icon at bounding box center [352, 395] width 9 height 9
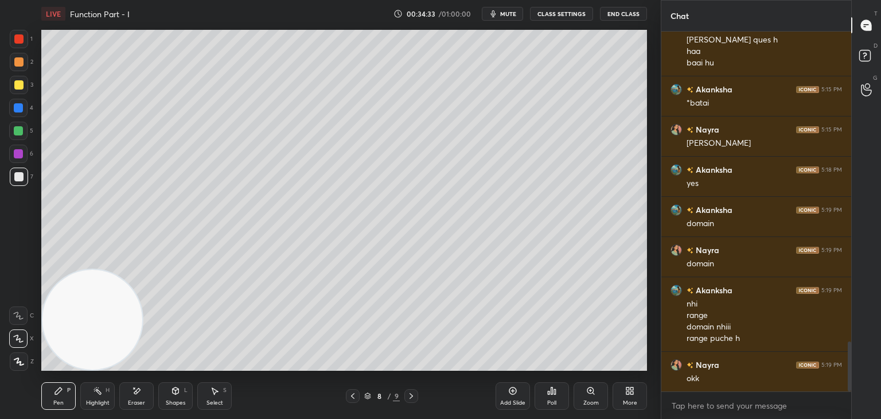
click at [408, 395] on icon at bounding box center [411, 395] width 9 height 9
click at [128, 393] on div "Eraser" at bounding box center [136, 396] width 34 height 28
click at [61, 388] on div "Pen P" at bounding box center [58, 396] width 34 height 28
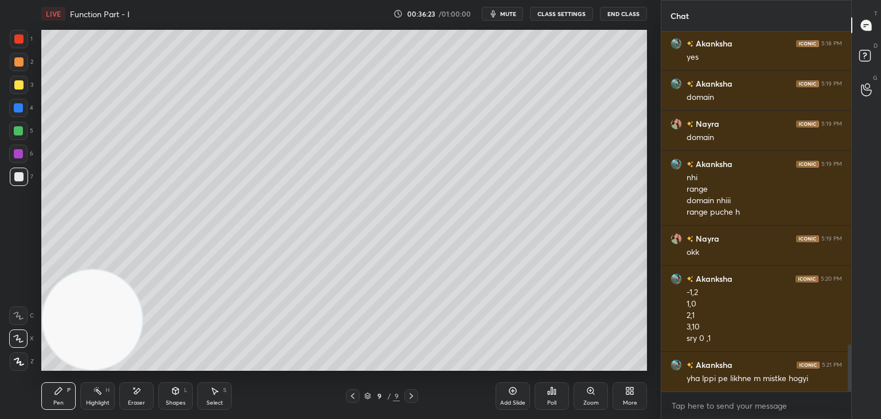
scroll to position [2405, 0]
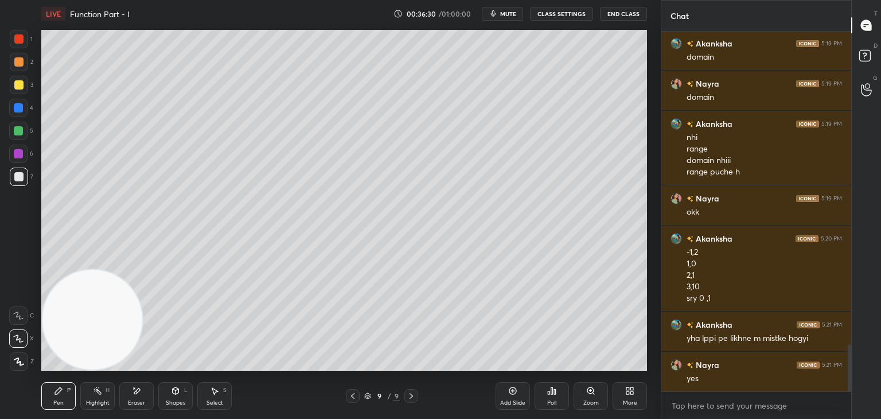
click at [510, 396] on div "Add Slide" at bounding box center [512, 396] width 34 height 28
click at [21, 85] on div at bounding box center [18, 84] width 9 height 9
click at [16, 179] on div at bounding box center [18, 176] width 9 height 9
click at [506, 12] on span "mute" at bounding box center [508, 14] width 16 height 8
click at [505, 12] on span "unmute" at bounding box center [507, 14] width 25 height 8
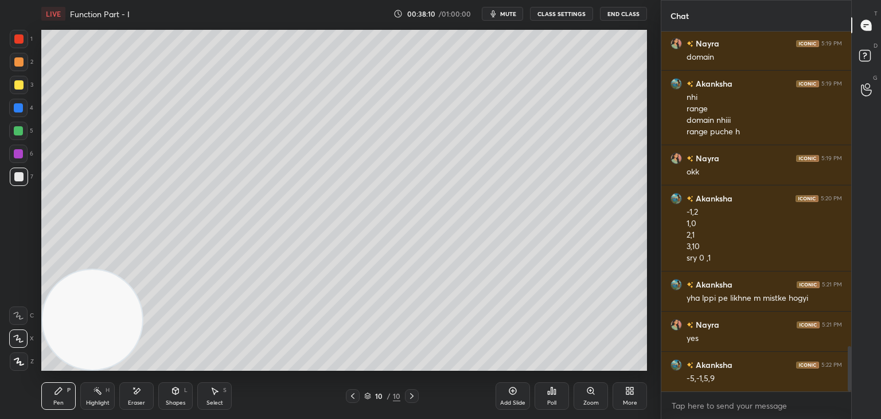
scroll to position [2485, 0]
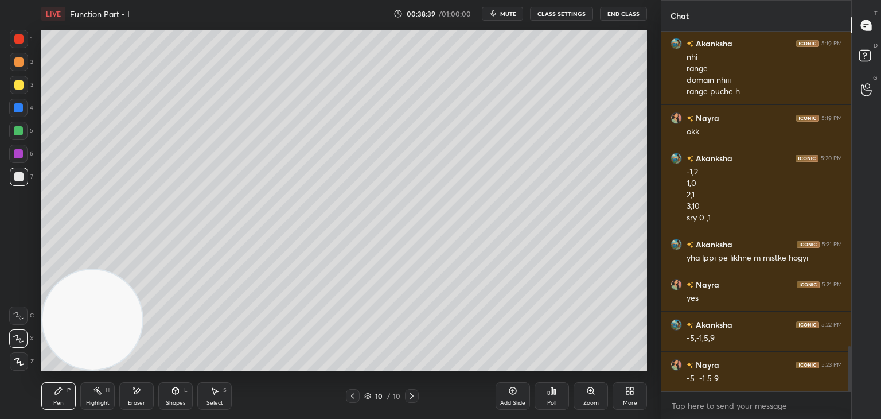
click at [21, 87] on div at bounding box center [18, 84] width 9 height 9
click at [515, 393] on div "Add Slide" at bounding box center [512, 396] width 34 height 28
drag, startPoint x: 174, startPoint y: 397, endPoint x: 170, endPoint y: 389, distance: 9.0
click at [172, 398] on div "Shapes L" at bounding box center [175, 396] width 34 height 28
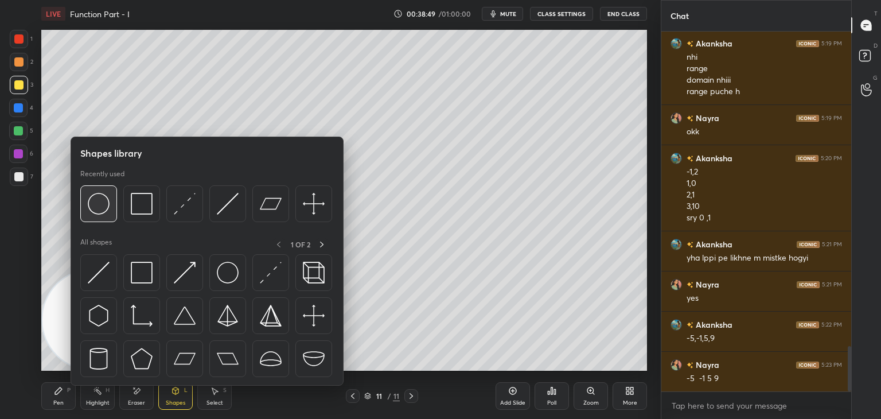
click at [103, 204] on img at bounding box center [99, 204] width 22 height 22
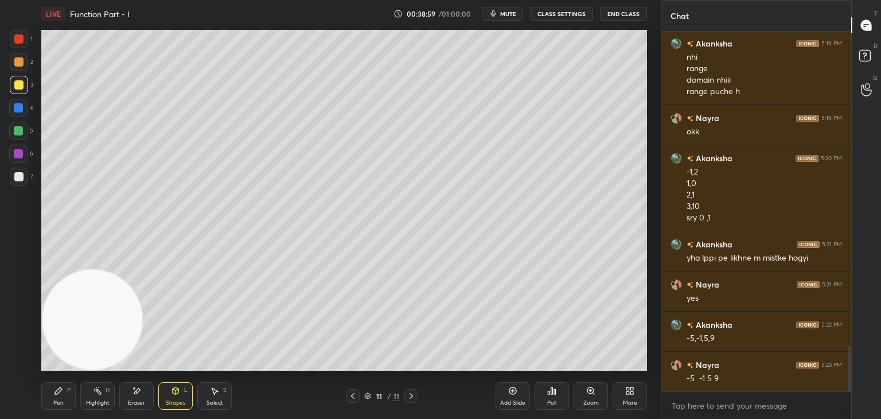
click at [54, 397] on div "Pen P" at bounding box center [58, 396] width 34 height 28
click at [22, 182] on div at bounding box center [19, 176] width 18 height 18
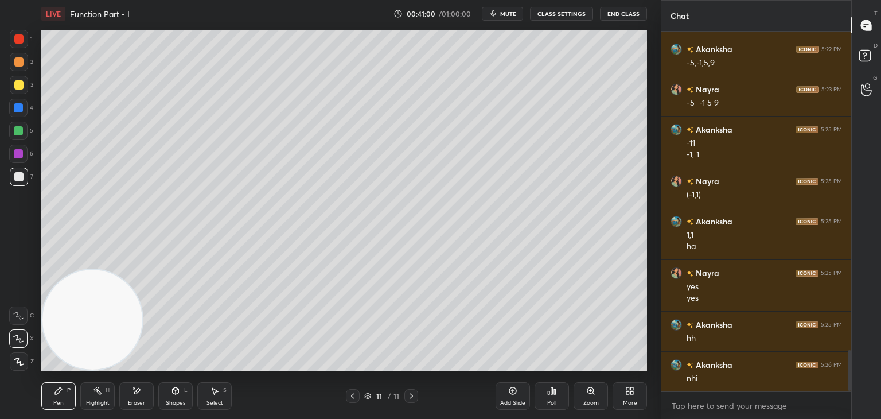
scroll to position [2801, 0]
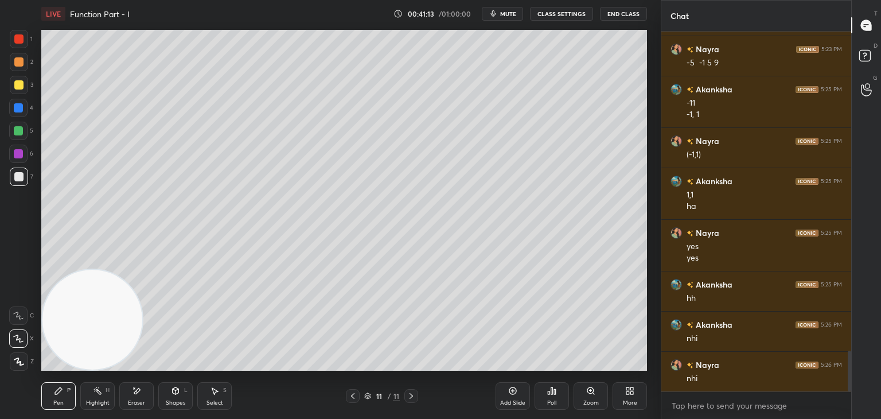
click at [509, 400] on div "Add Slide" at bounding box center [512, 403] width 25 height 6
drag, startPoint x: 18, startPoint y: 85, endPoint x: 26, endPoint y: 110, distance: 26.5
click at [17, 84] on div at bounding box center [18, 84] width 9 height 9
click at [174, 397] on div "Shapes L" at bounding box center [175, 396] width 34 height 28
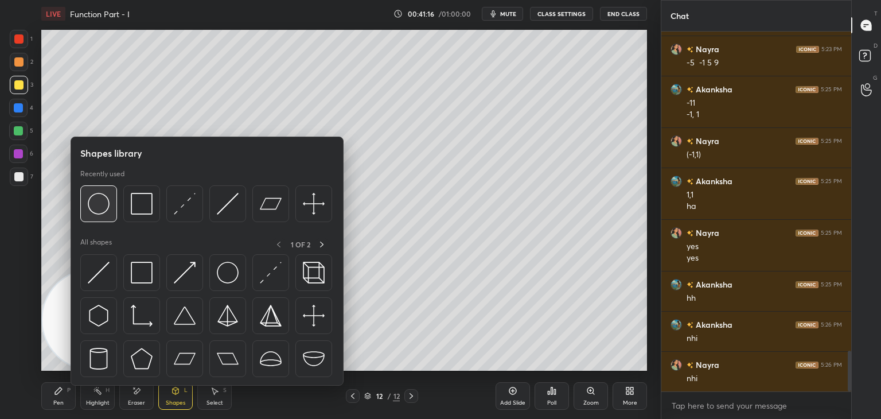
click at [108, 198] on img at bounding box center [99, 204] width 22 height 22
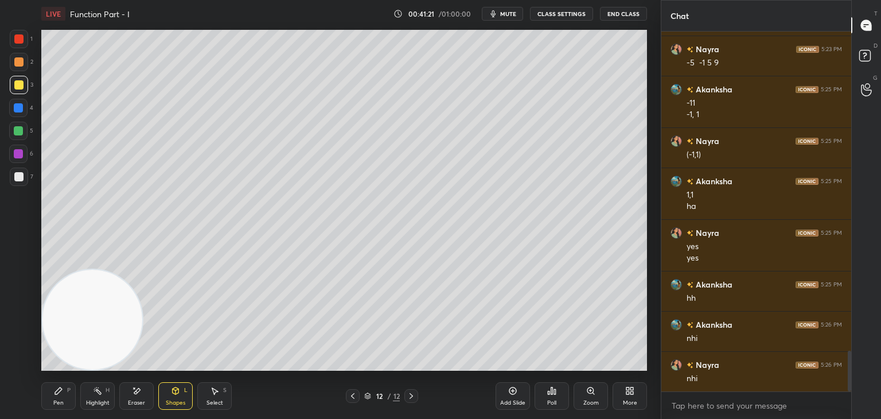
click at [60, 397] on div "Pen P" at bounding box center [58, 396] width 34 height 28
click at [23, 173] on div at bounding box center [19, 176] width 18 height 18
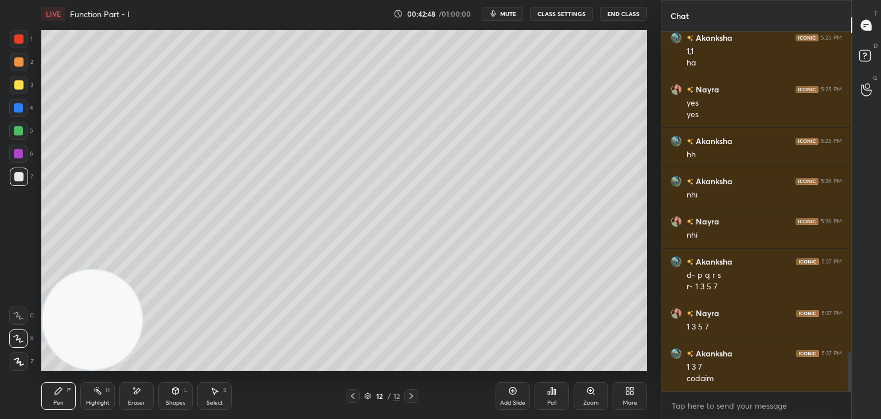
scroll to position [2984, 0]
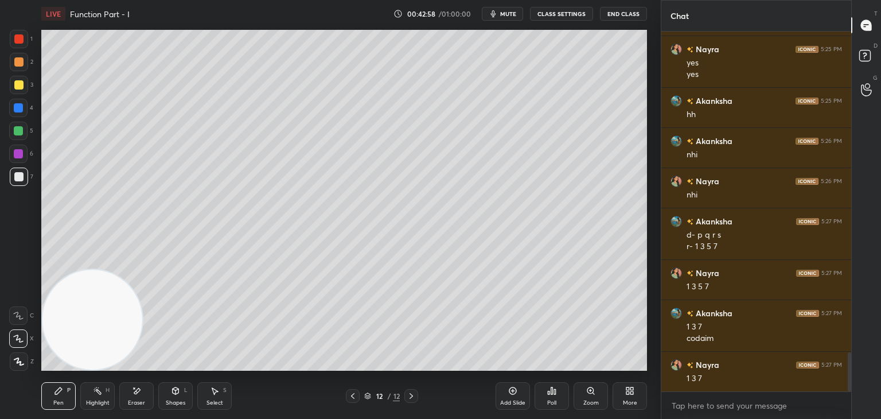
drag, startPoint x: 145, startPoint y: 391, endPoint x: 159, endPoint y: 373, distance: 23.2
click at [145, 391] on div "Eraser" at bounding box center [136, 396] width 34 height 28
click at [50, 397] on div "Pen P" at bounding box center [58, 396] width 34 height 28
click at [136, 391] on icon at bounding box center [137, 391] width 6 height 6
click at [63, 391] on div "Pen P" at bounding box center [58, 396] width 34 height 28
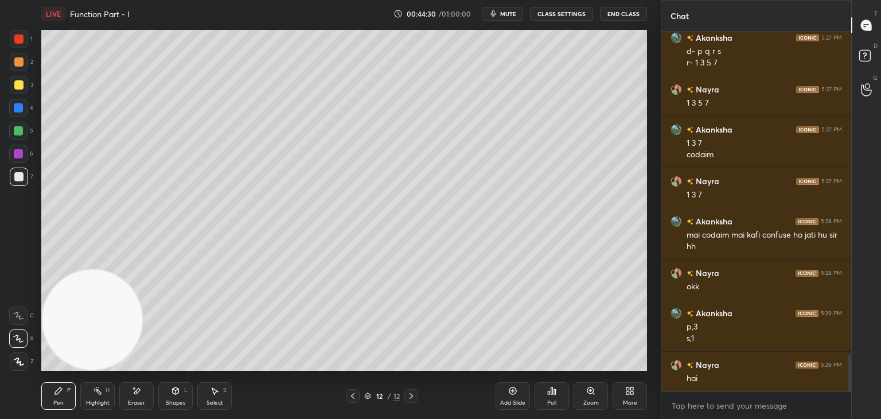
scroll to position [3179, 0]
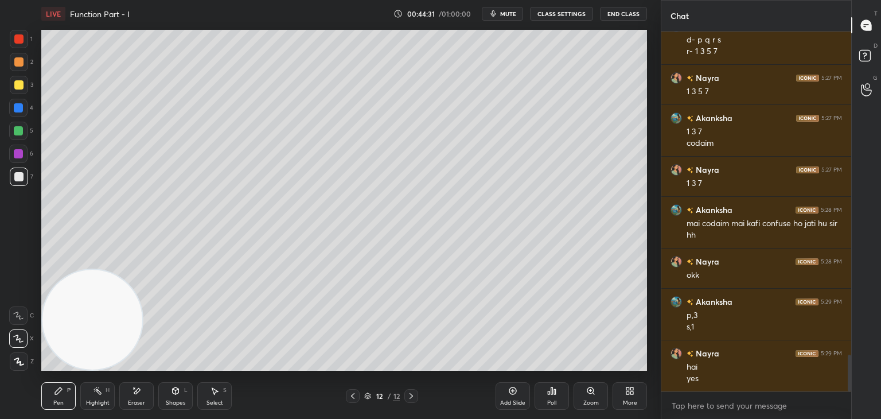
click at [509, 395] on div "Add Slide" at bounding box center [512, 396] width 34 height 28
click at [23, 86] on div at bounding box center [19, 85] width 18 height 18
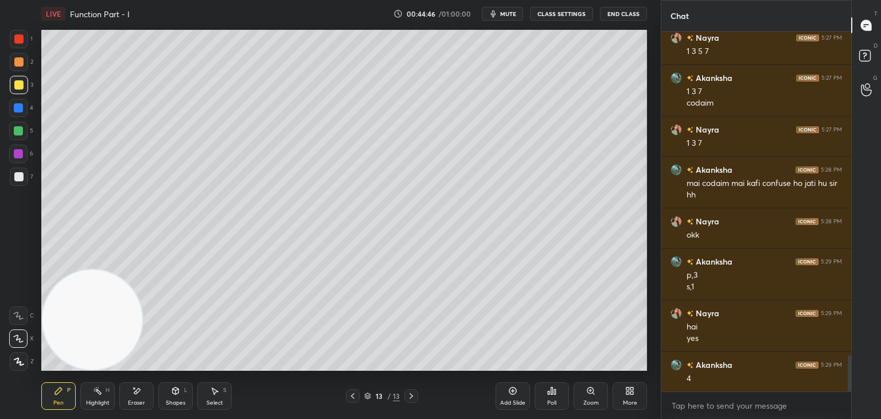
drag, startPoint x: 145, startPoint y: 386, endPoint x: 147, endPoint y: 376, distance: 10.0
click at [145, 388] on div "Eraser" at bounding box center [136, 396] width 34 height 28
click at [67, 390] on div "P" at bounding box center [68, 390] width 3 height 6
click at [18, 174] on div at bounding box center [18, 176] width 9 height 9
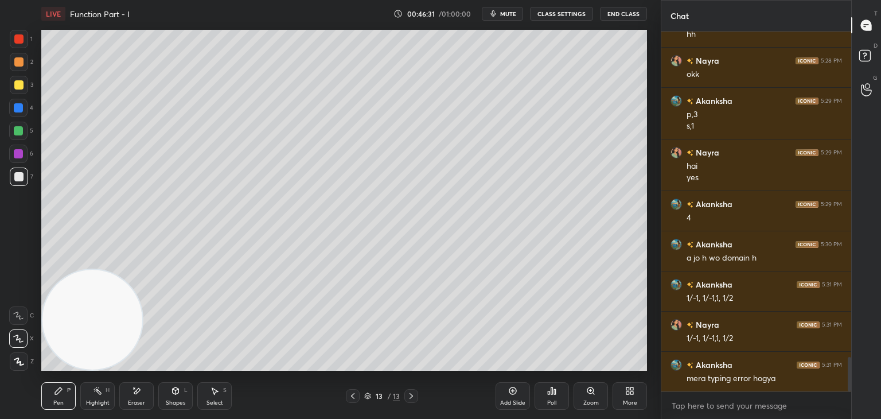
scroll to position [3420, 0]
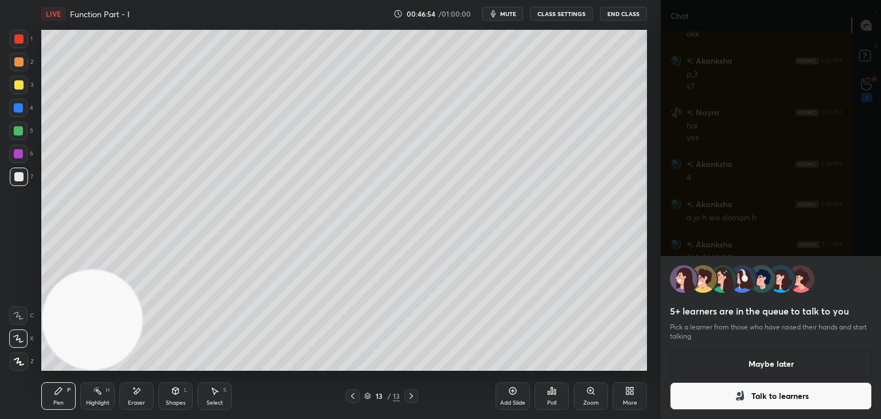
drag, startPoint x: 758, startPoint y: 392, endPoint x: 775, endPoint y: 329, distance: 65.9
click at [757, 391] on button "Talk to learners" at bounding box center [771, 396] width 202 height 28
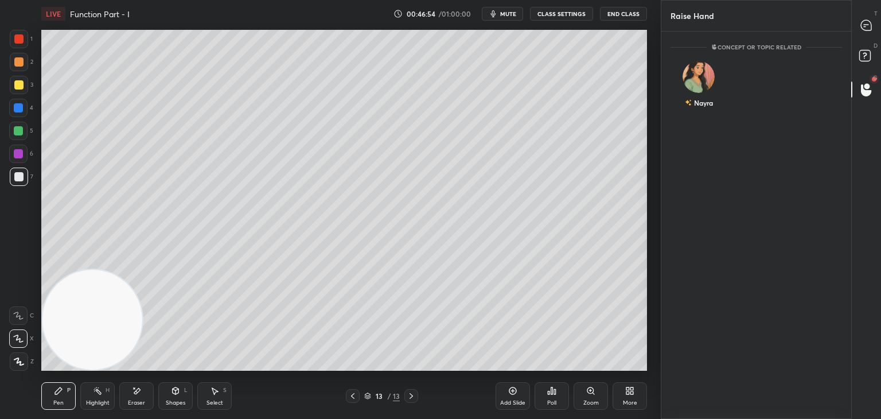
scroll to position [3, 3]
click at [695, 84] on div "Nayra" at bounding box center [698, 86] width 57 height 67
click at [694, 111] on button "INVITE" at bounding box center [699, 110] width 46 height 15
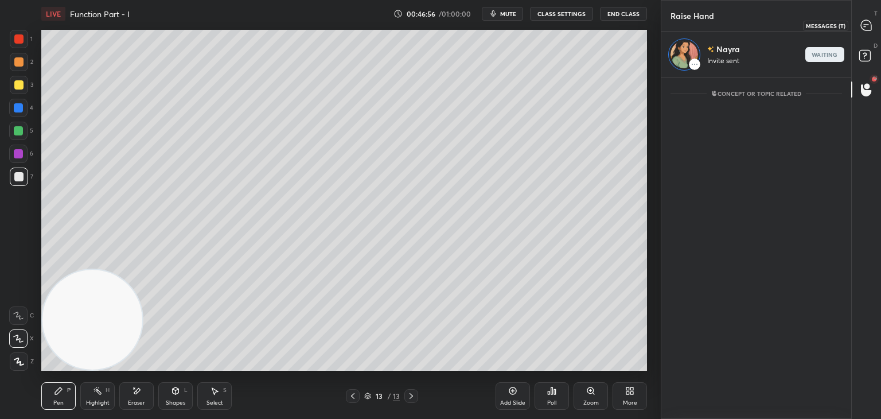
click at [866, 27] on icon at bounding box center [866, 25] width 10 height 10
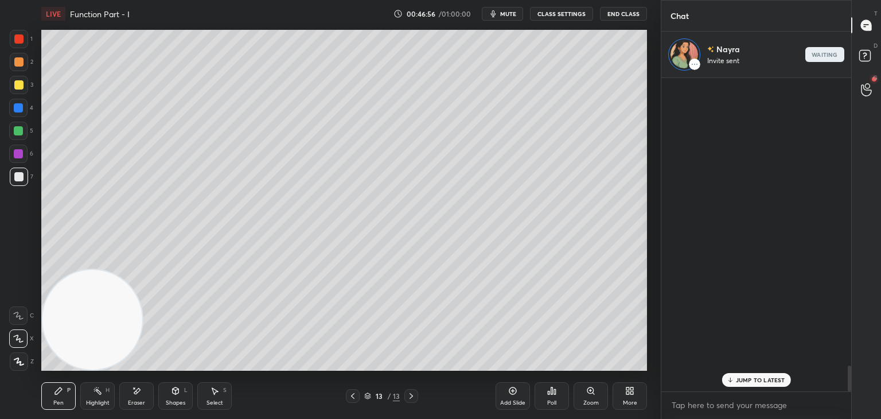
scroll to position [310, 186]
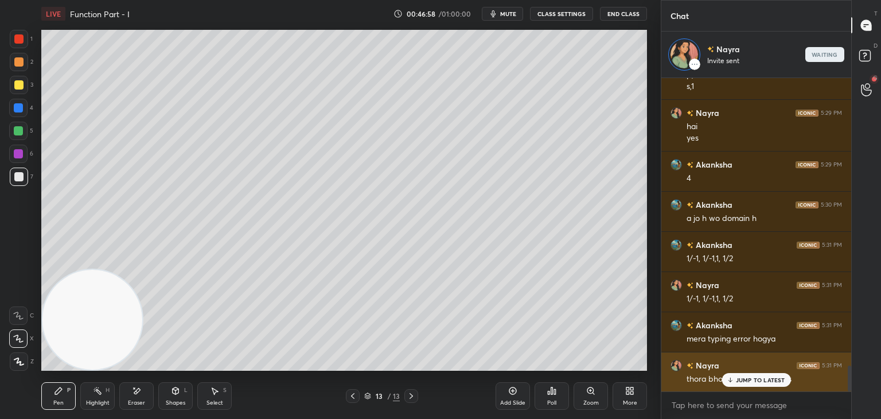
drag, startPoint x: 765, startPoint y: 379, endPoint x: 757, endPoint y: 377, distance: 8.3
click at [764, 379] on p "JUMP TO LATEST" at bounding box center [760, 379] width 49 height 7
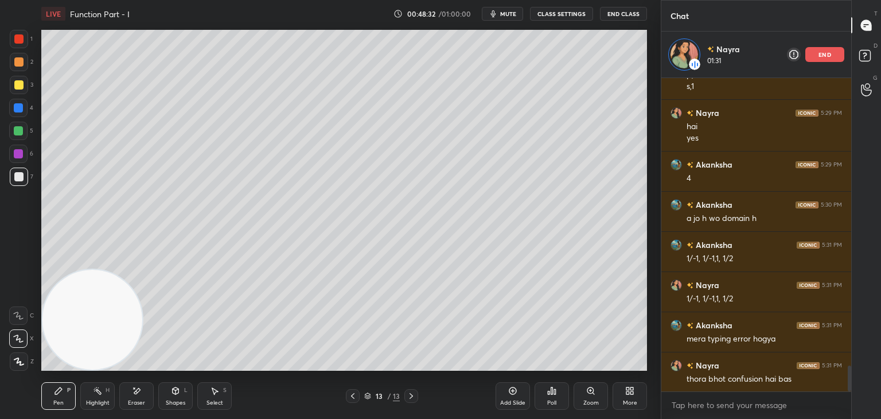
drag, startPoint x: 817, startPoint y: 56, endPoint x: 805, endPoint y: 55, distance: 11.5
click at [816, 56] on div "end" at bounding box center [824, 54] width 39 height 15
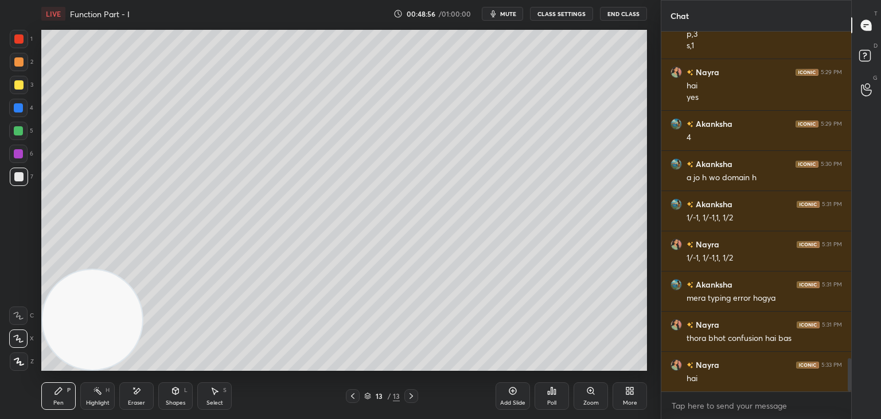
scroll to position [3500, 0]
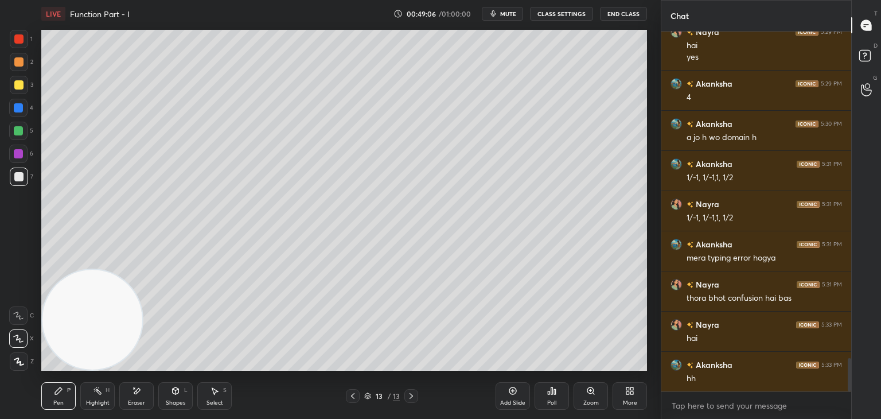
drag, startPoint x: 509, startPoint y: 402, endPoint x: 490, endPoint y: 391, distance: 22.1
click at [507, 397] on div "Add Slide" at bounding box center [512, 396] width 34 height 28
click at [18, 93] on div "3" at bounding box center [22, 87] width 24 height 23
click at [19, 179] on div at bounding box center [18, 176] width 9 height 9
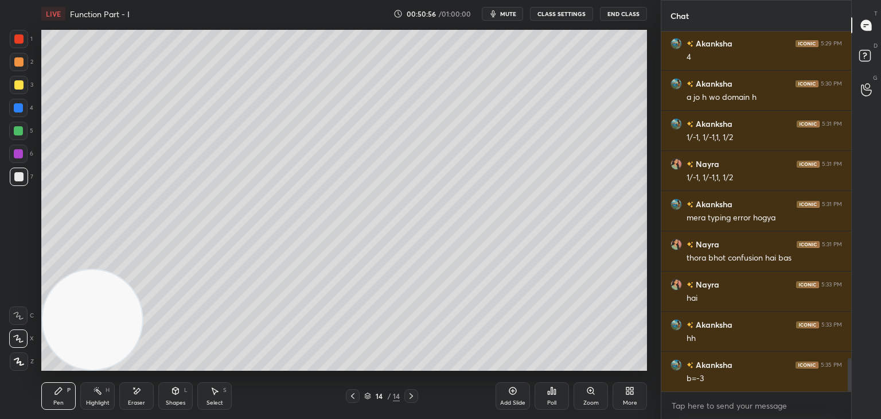
scroll to position [3552, 0]
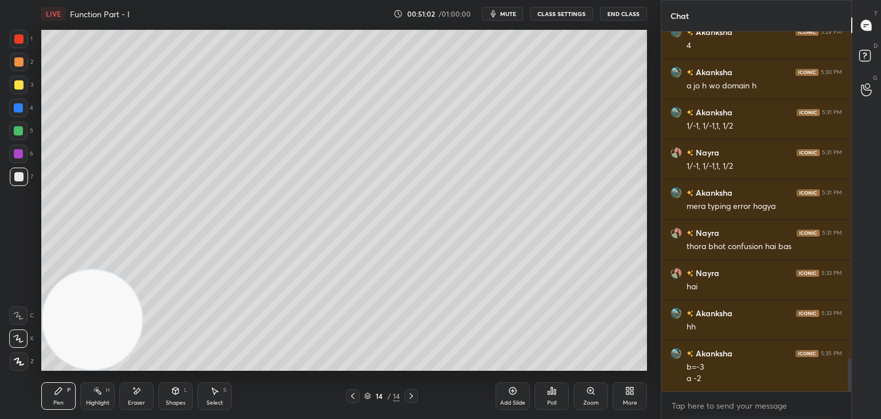
click at [502, 12] on span "mute" at bounding box center [508, 14] width 16 height 8
click at [504, 14] on span "unmute" at bounding box center [507, 14] width 25 height 8
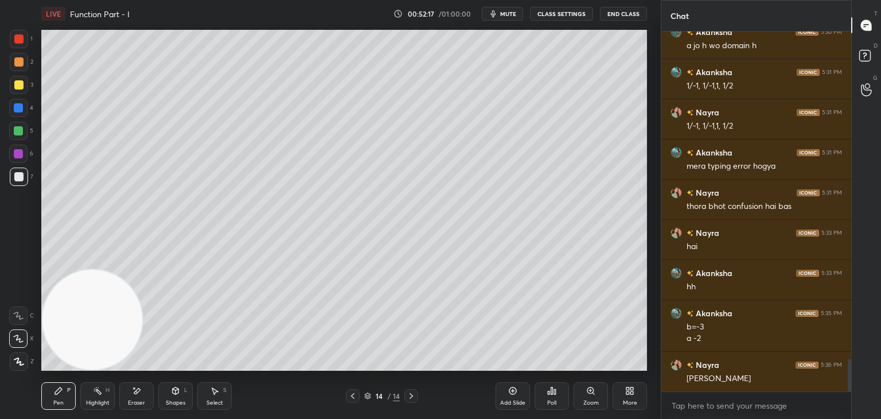
click at [506, 395] on div "Add Slide" at bounding box center [512, 396] width 34 height 28
click at [24, 80] on div at bounding box center [19, 85] width 18 height 18
drag, startPoint x: 142, startPoint y: 391, endPoint x: 140, endPoint y: 376, distance: 15.1
click at [138, 391] on div "Eraser" at bounding box center [136, 396] width 34 height 28
drag, startPoint x: 61, startPoint y: 393, endPoint x: 70, endPoint y: 377, distance: 18.2
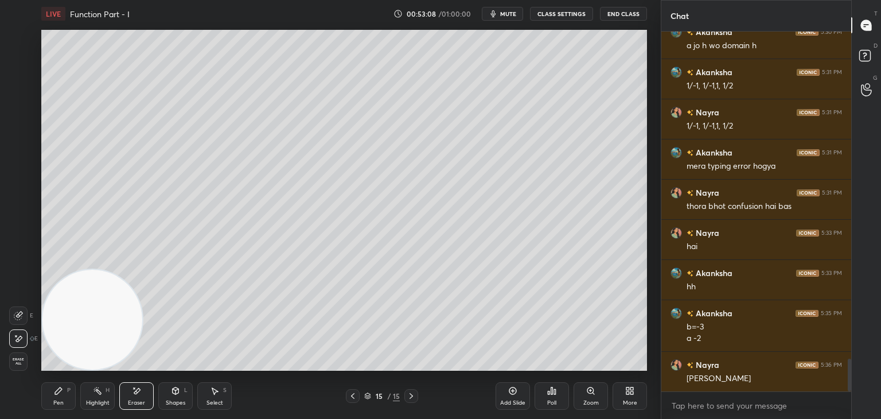
click at [61, 391] on icon at bounding box center [58, 390] width 9 height 9
click at [23, 179] on div at bounding box center [19, 176] width 18 height 18
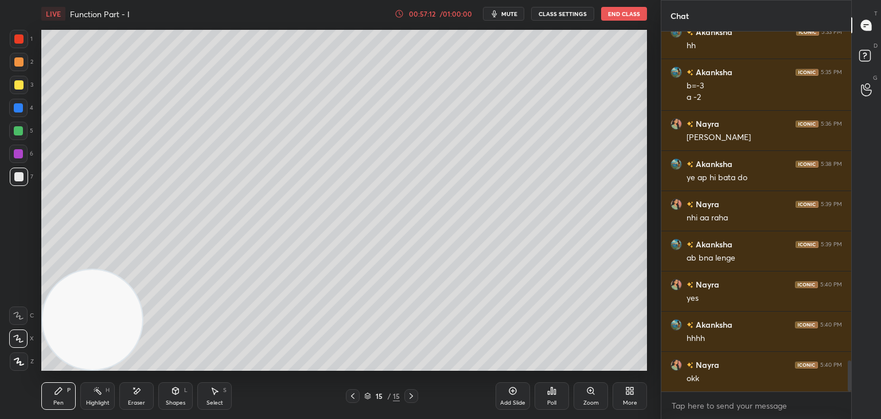
scroll to position [3873, 0]
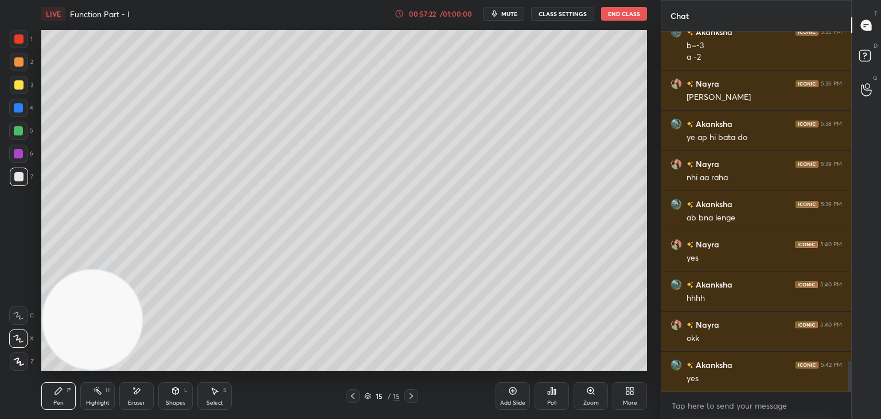
drag, startPoint x: 514, startPoint y: 395, endPoint x: 507, endPoint y: 395, distance: 6.9
click at [507, 395] on div "Add Slide" at bounding box center [512, 396] width 34 height 28
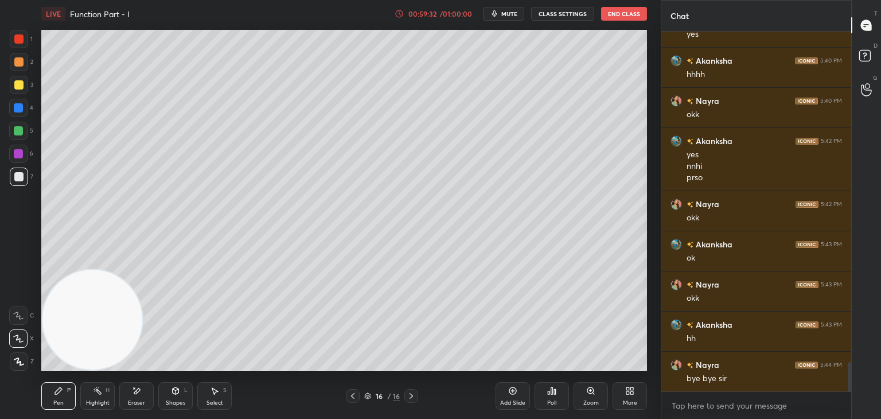
scroll to position [4137, 0]
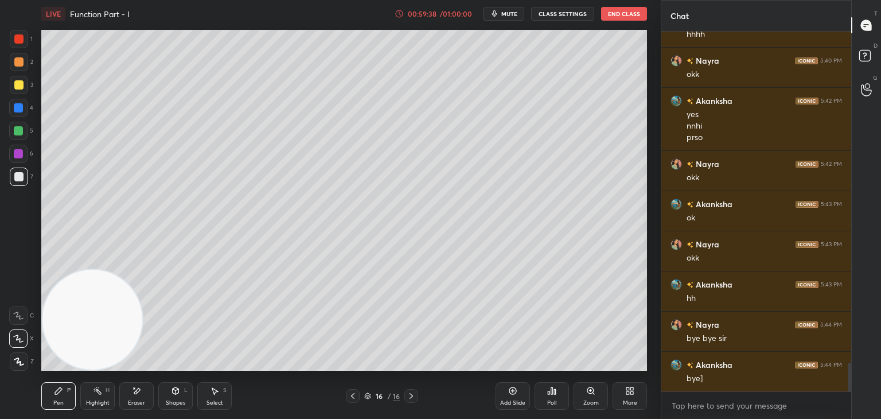
drag, startPoint x: 412, startPoint y: 395, endPoint x: 512, endPoint y: 381, distance: 100.8
click at [412, 395] on icon at bounding box center [411, 395] width 9 height 9
click at [502, 392] on div "Add Slide" at bounding box center [512, 396] width 34 height 28
click at [505, 7] on button "mute" at bounding box center [503, 14] width 41 height 14
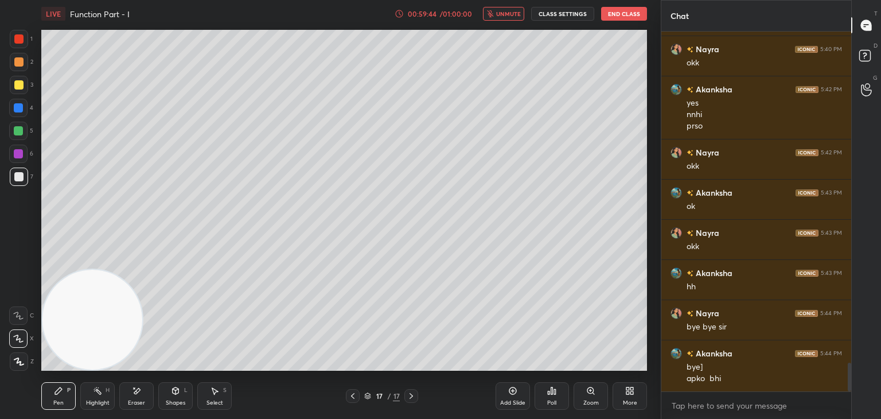
click at [505, 11] on span "unmute" at bounding box center [508, 14] width 25 height 8
click at [513, 10] on span "mute" at bounding box center [509, 14] width 16 height 8
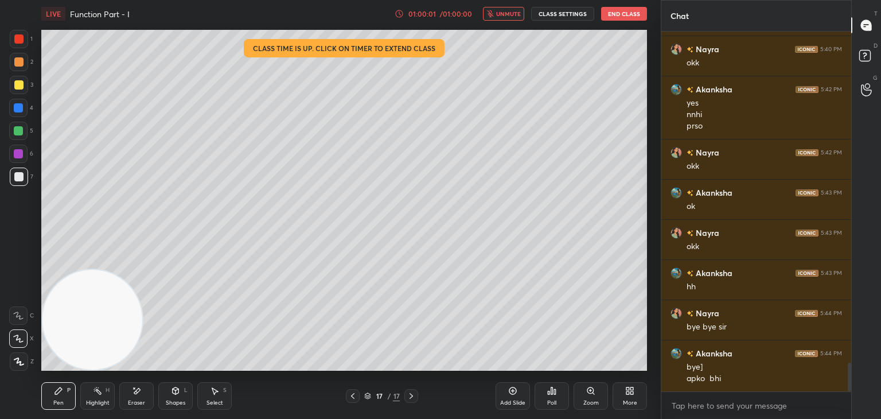
click at [620, 13] on button "End Class" at bounding box center [624, 14] width 46 height 14
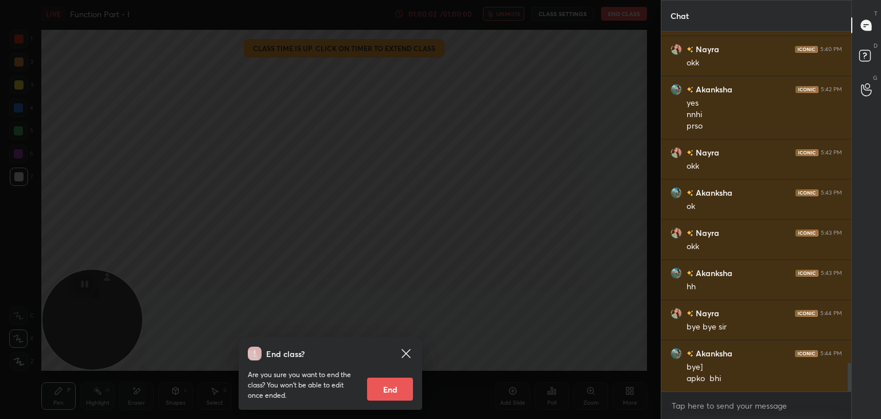
click at [391, 392] on button "End" at bounding box center [390, 388] width 46 height 23
type textarea "x"
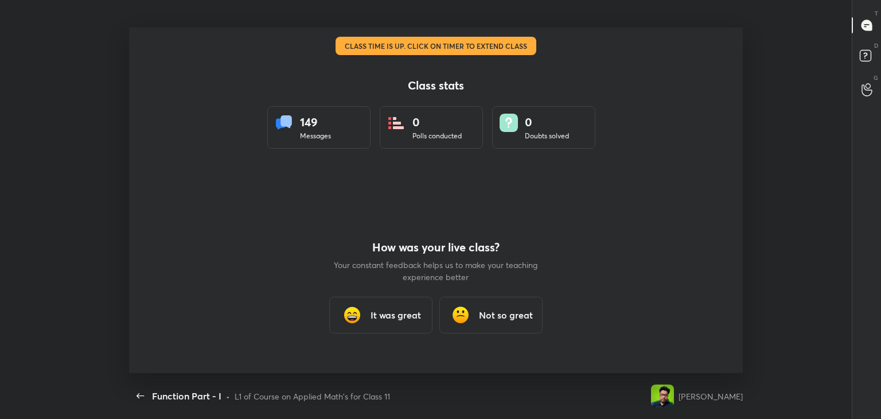
scroll to position [0, 0]
click at [410, 311] on h3 "It was great" at bounding box center [395, 315] width 50 height 14
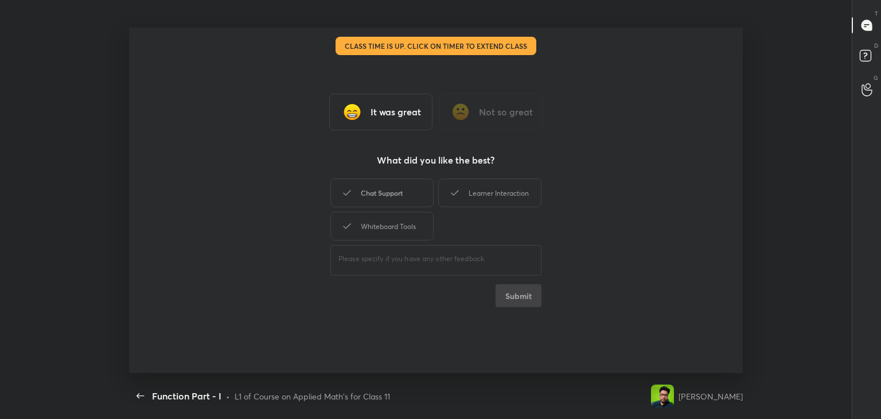
drag, startPoint x: 401, startPoint y: 192, endPoint x: 422, endPoint y: 189, distance: 20.8
click at [401, 192] on div "Chat Support" at bounding box center [381, 192] width 103 height 29
click at [466, 192] on div "Learner Interaction" at bounding box center [489, 192] width 103 height 29
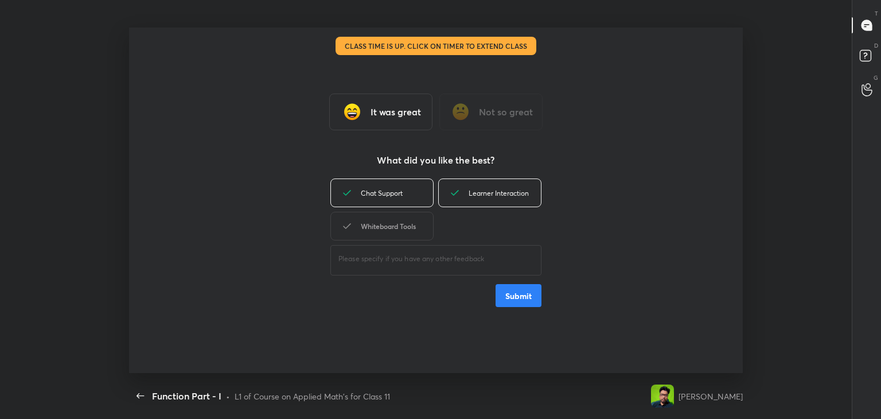
click at [388, 223] on div "Whiteboard Tools" at bounding box center [381, 226] width 103 height 29
click at [509, 294] on button "Submit" at bounding box center [518, 295] width 46 height 23
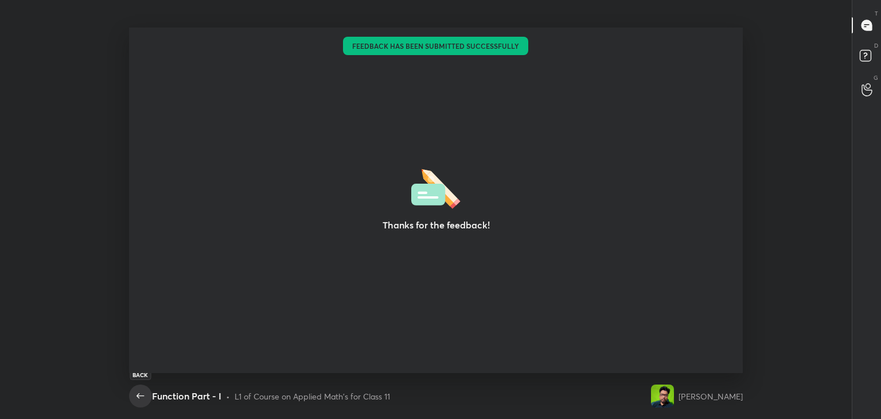
click at [136, 395] on icon "button" at bounding box center [141, 396] width 14 height 14
